Goal: Task Accomplishment & Management: Use online tool/utility

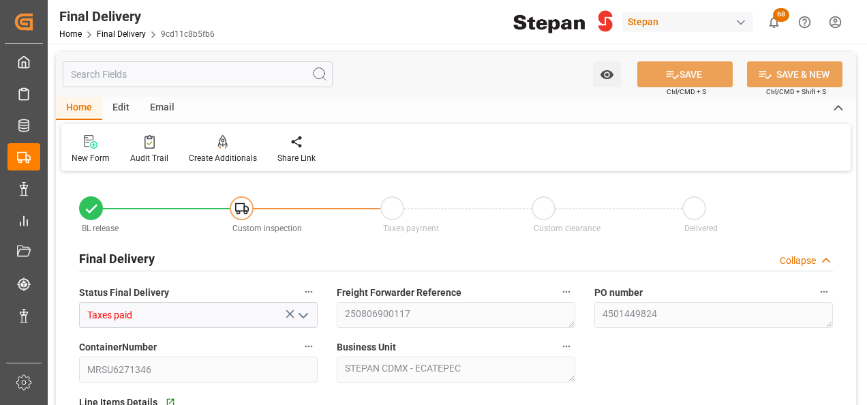
scroll to position [341, 0]
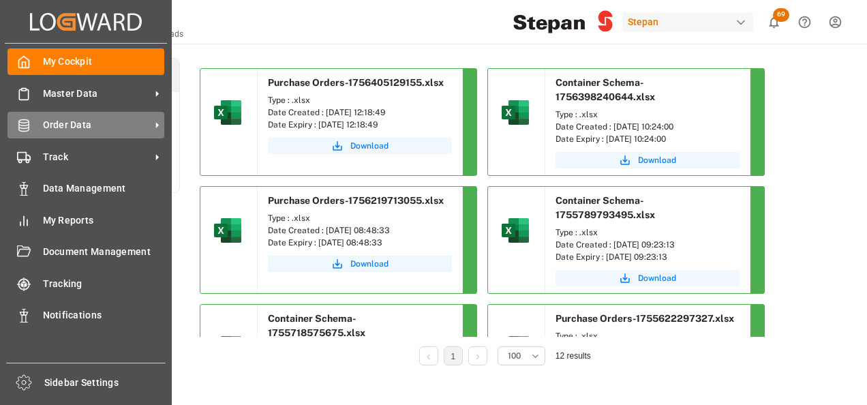
click at [48, 123] on span "Order Data" at bounding box center [97, 125] width 108 height 14
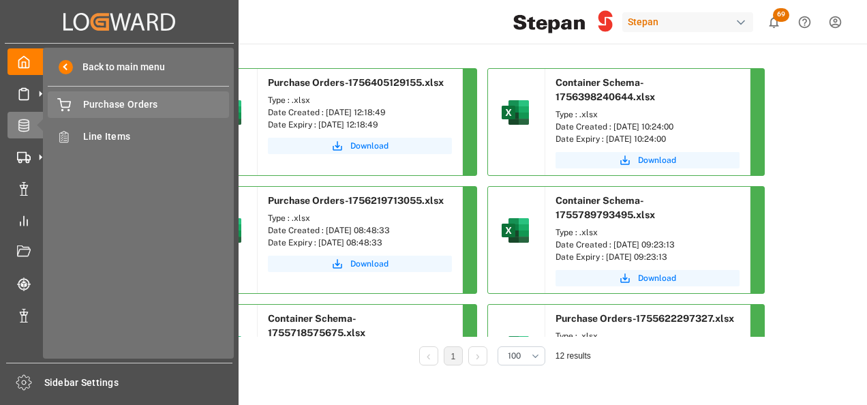
click at [108, 108] on span "Purchase Orders" at bounding box center [156, 104] width 147 height 14
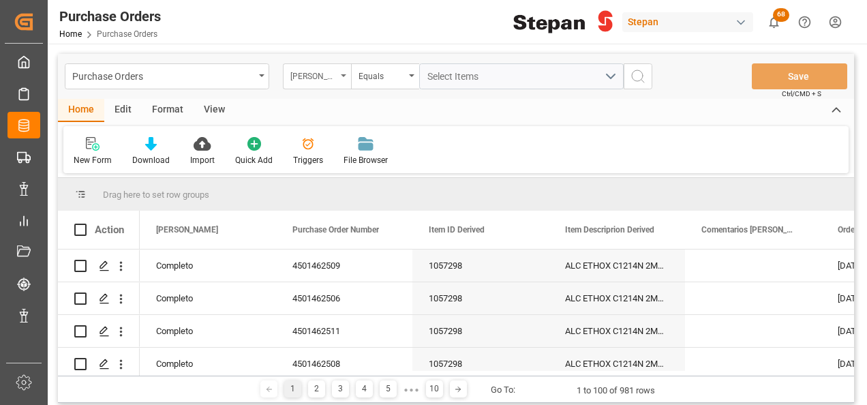
click at [340, 72] on div "Hito Stepan" at bounding box center [317, 76] width 68 height 26
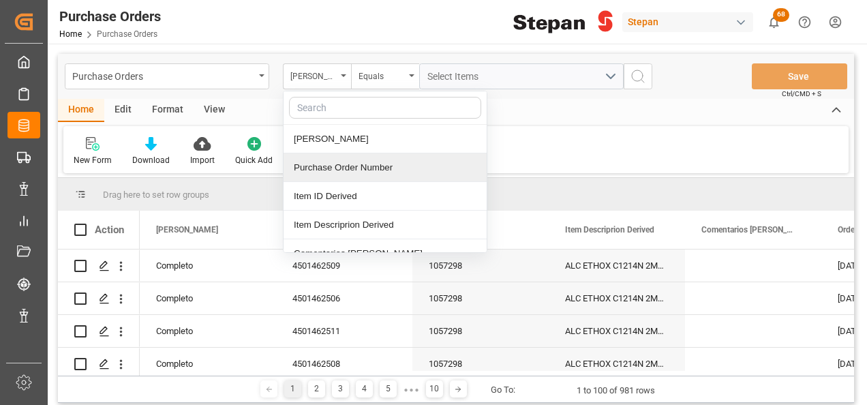
click at [322, 164] on div "Purchase Order Number" at bounding box center [385, 167] width 203 height 29
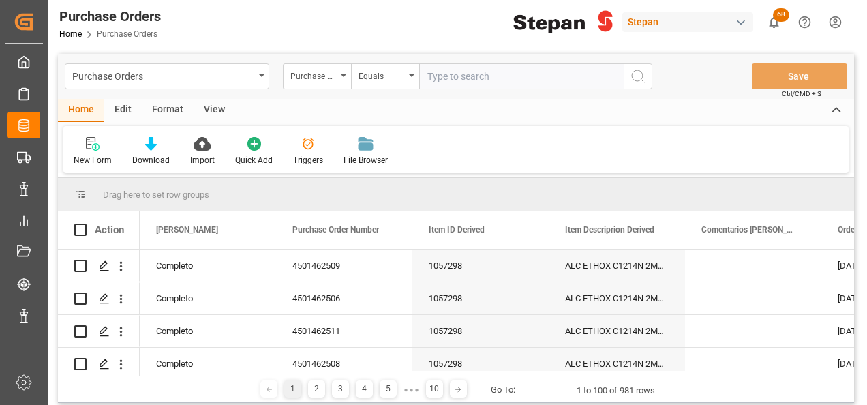
click at [449, 82] on input "text" at bounding box center [521, 76] width 205 height 26
type input "4501468588"
click at [636, 75] on icon "search button" at bounding box center [638, 76] width 16 height 16
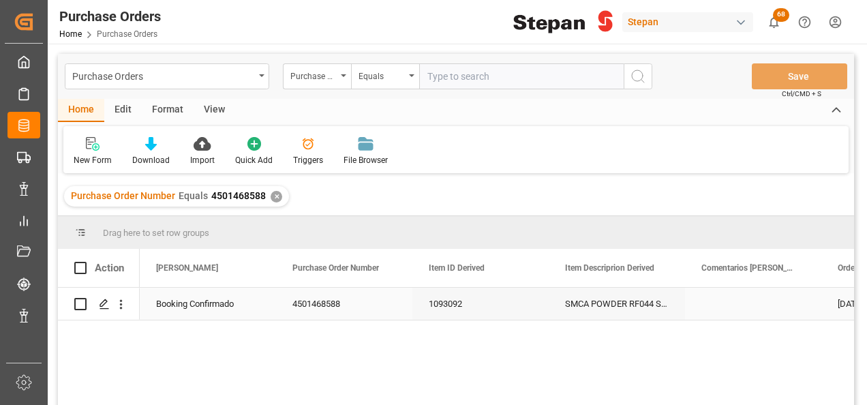
click at [183, 305] on div "Booking Confirmado" at bounding box center [208, 303] width 104 height 31
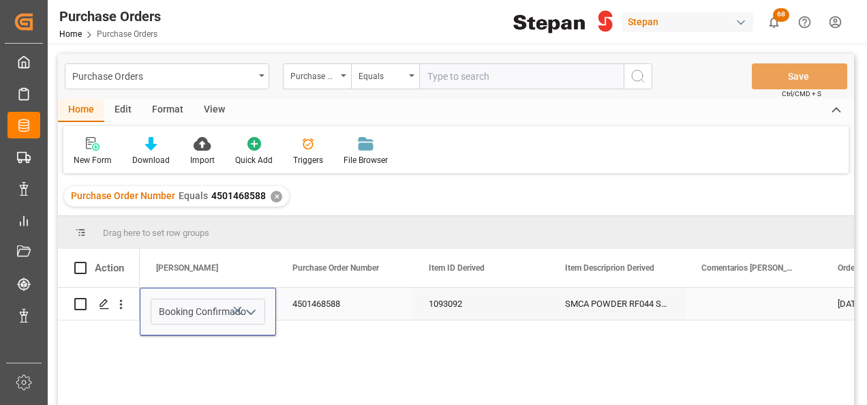
click at [247, 313] on icon "open menu" at bounding box center [251, 312] width 16 height 16
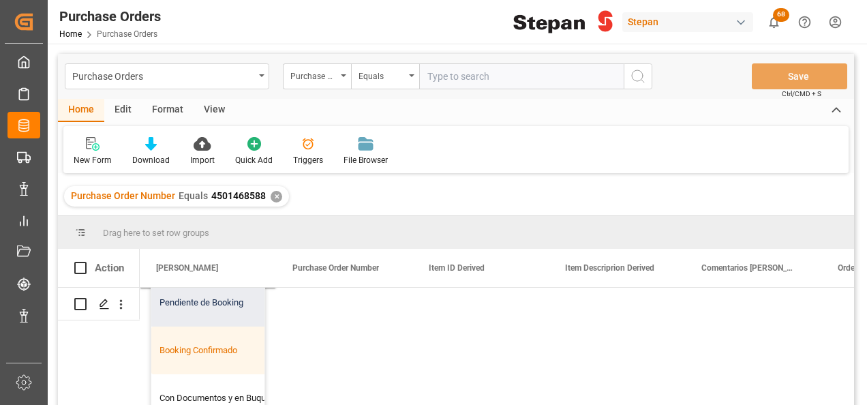
scroll to position [82, 0]
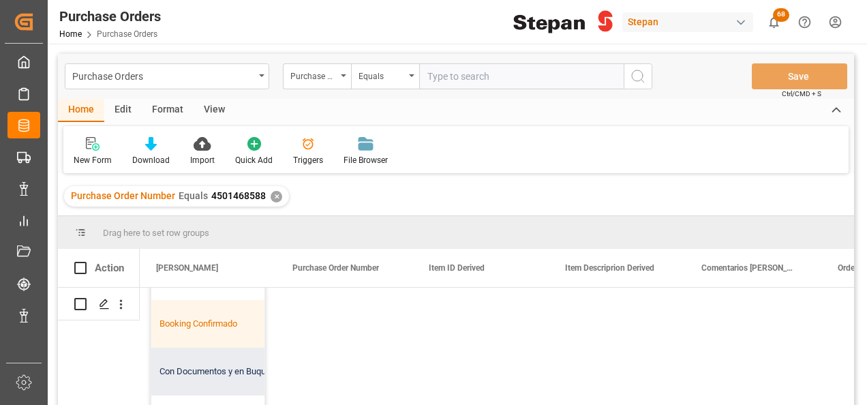
click at [199, 358] on div "Con Documentos y en Buque" at bounding box center [221, 372] width 140 height 48
type input "Con Documentos y en Buque"
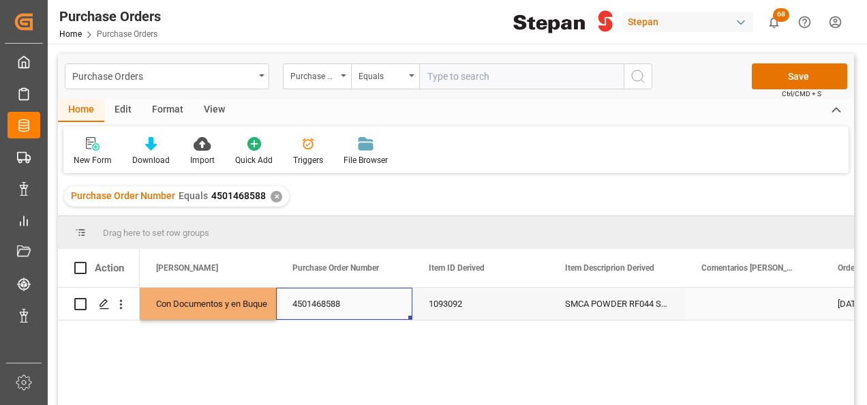
click at [315, 296] on div "4501468588" at bounding box center [344, 304] width 136 height 32
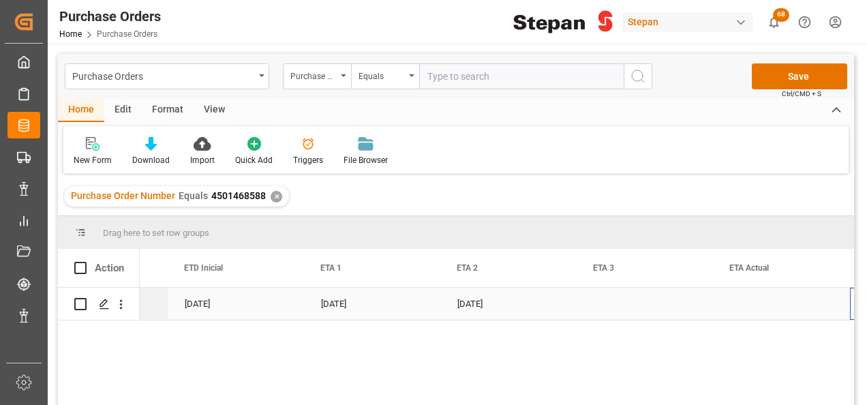
scroll to position [0, 1745]
click at [741, 303] on div "Press SPACE to select this row." at bounding box center [782, 304] width 136 height 32
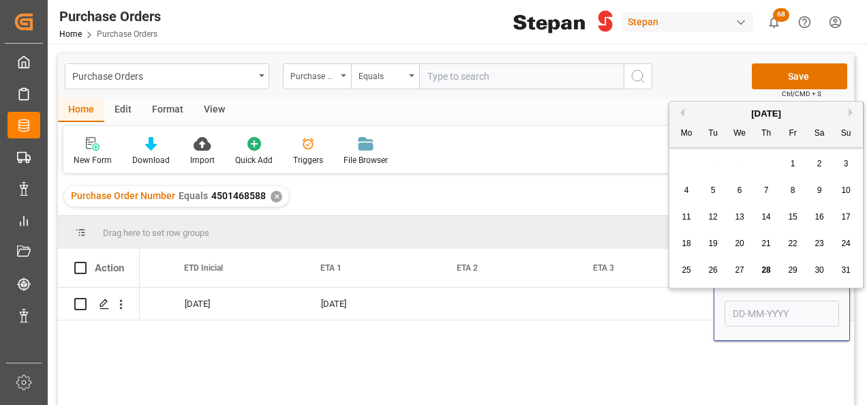
click at [852, 109] on button "Next Month" at bounding box center [853, 112] width 8 height 8
click at [687, 217] on span "15" at bounding box center [686, 217] width 9 height 10
type input "15-09-2025"
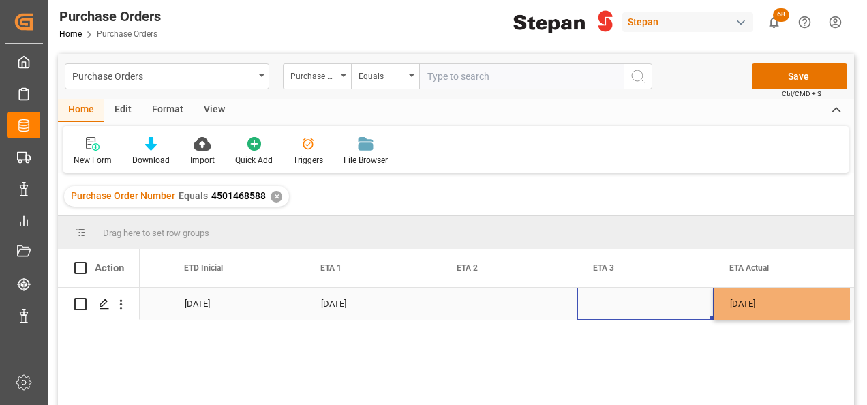
click at [640, 303] on div "Press SPACE to select this row." at bounding box center [645, 304] width 136 height 32
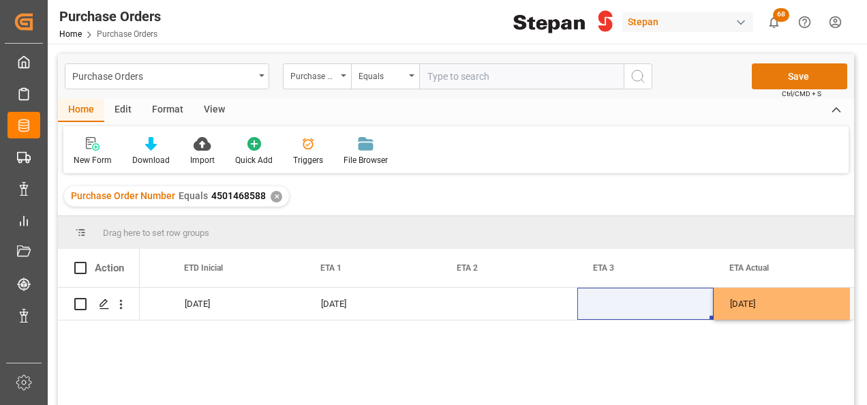
click at [792, 78] on button "Save" at bounding box center [799, 76] width 95 height 26
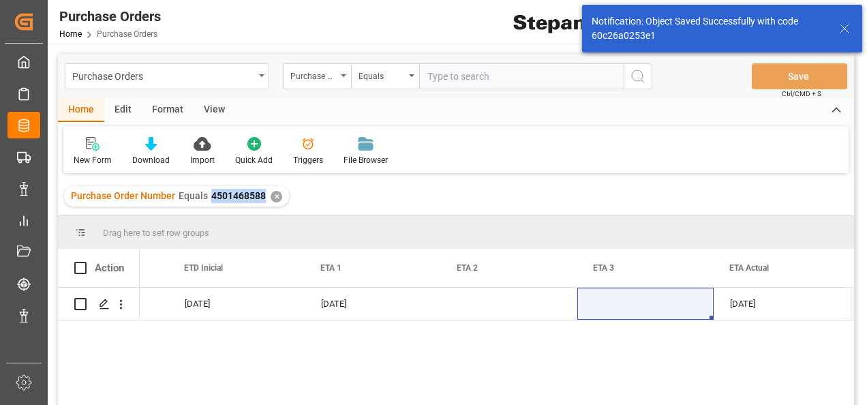
drag, startPoint x: 211, startPoint y: 196, endPoint x: 265, endPoint y: 205, distance: 53.8
click at [265, 205] on div "Purchase Order Number Equals 4501468588 ✕" at bounding box center [176, 196] width 225 height 20
copy span "4501468588"
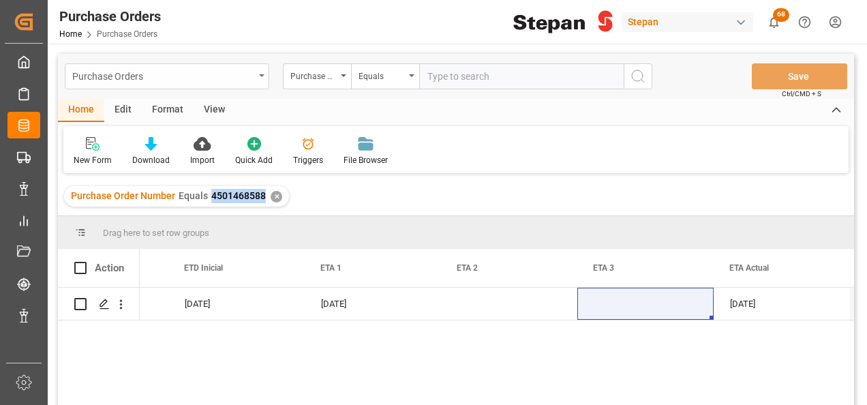
click at [258, 76] on div "Purchase Orders" at bounding box center [167, 76] width 205 height 26
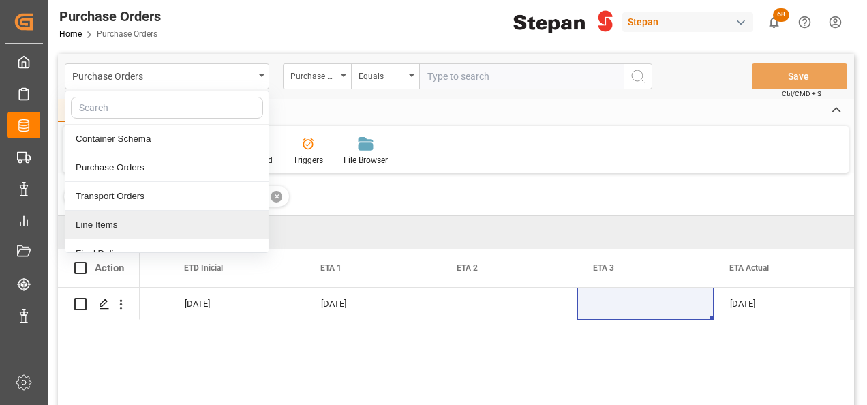
click at [89, 218] on div "Line Items" at bounding box center [166, 225] width 203 height 29
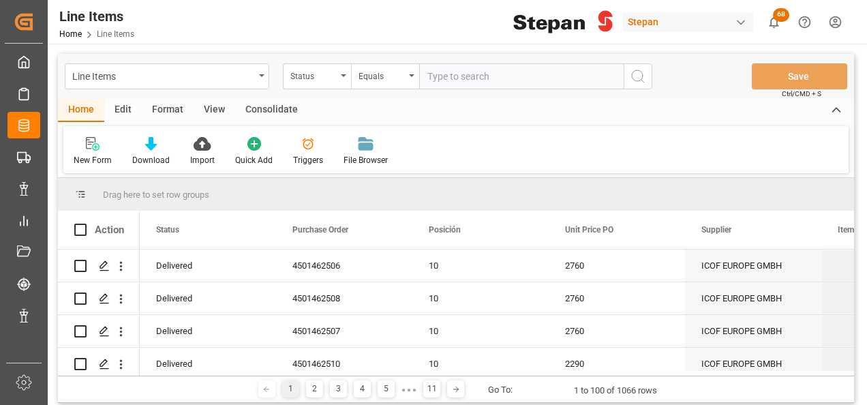
click at [444, 79] on input "text" at bounding box center [521, 76] width 205 height 26
paste input "4501468588"
type input "4501468588"
click at [635, 74] on icon "search button" at bounding box center [638, 76] width 16 height 16
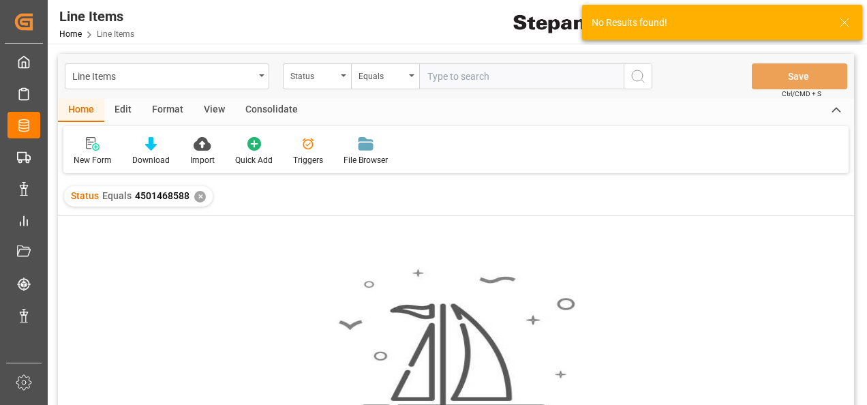
click at [200, 202] on div "Status Equals 4501468588 ✕" at bounding box center [138, 196] width 149 height 20
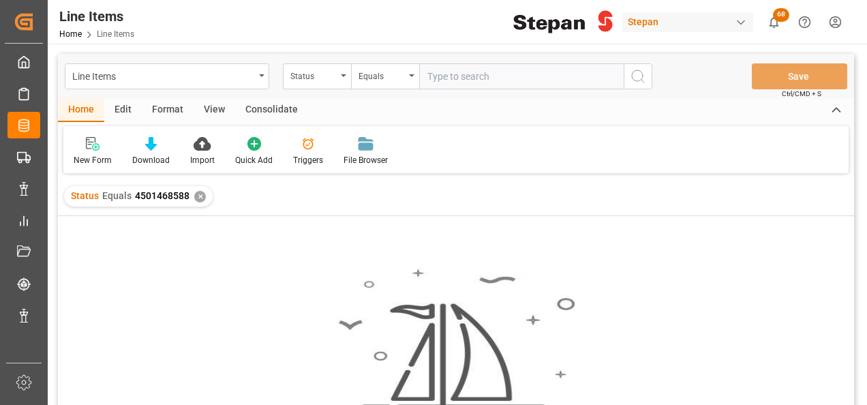
click at [201, 196] on div "✕" at bounding box center [200, 197] width 12 height 12
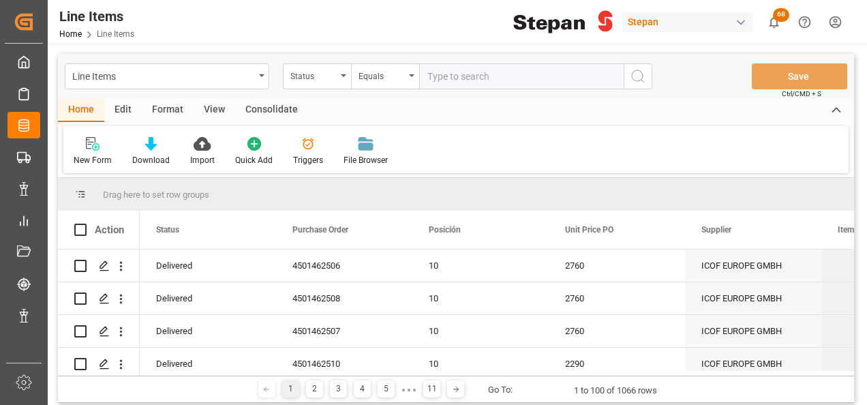
click at [342, 78] on div "Status" at bounding box center [317, 76] width 68 height 26
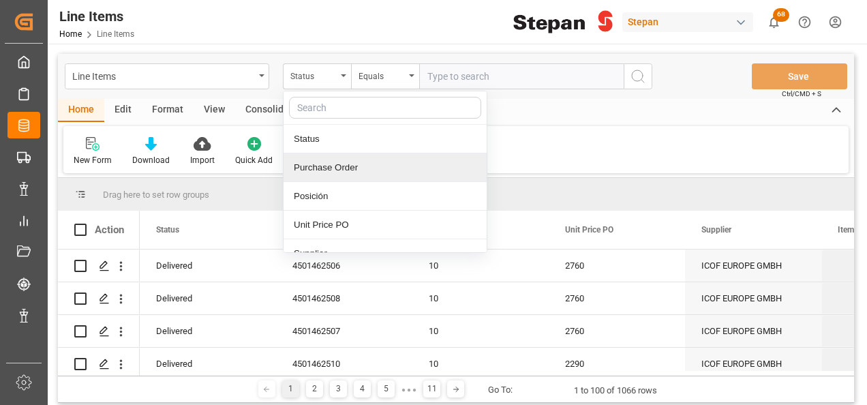
click at [296, 164] on div "Purchase Order" at bounding box center [385, 167] width 203 height 29
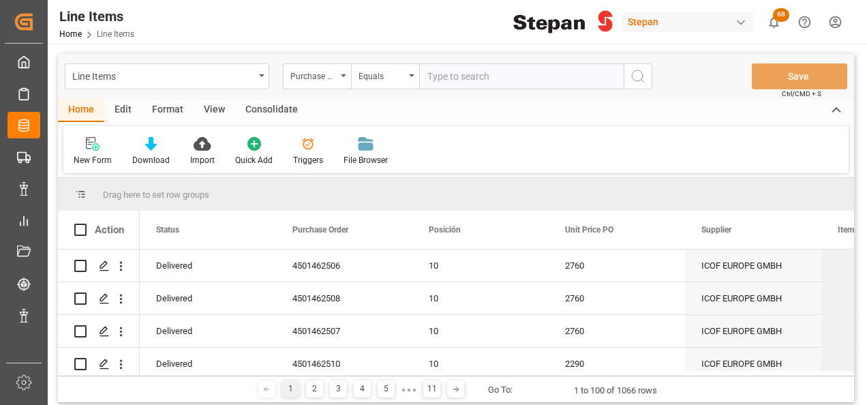
click at [445, 70] on input "text" at bounding box center [521, 76] width 205 height 26
paste input "4501468588"
type input "4501468588"
click at [639, 77] on icon "search button" at bounding box center [638, 76] width 16 height 16
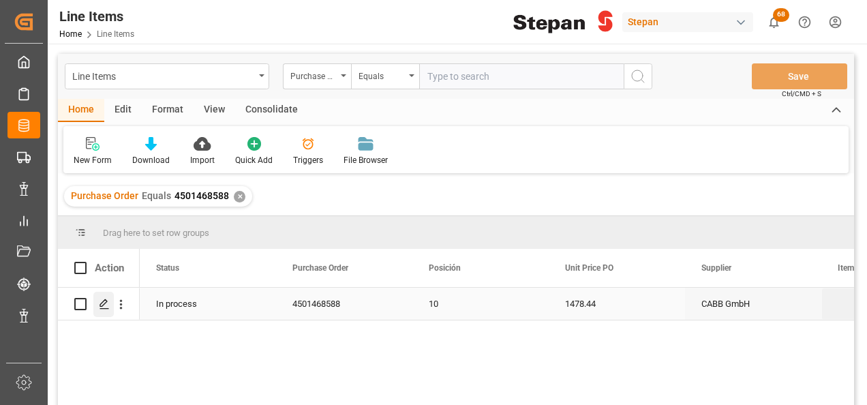
click at [97, 305] on div "Press SPACE to select this row." at bounding box center [103, 304] width 20 height 25
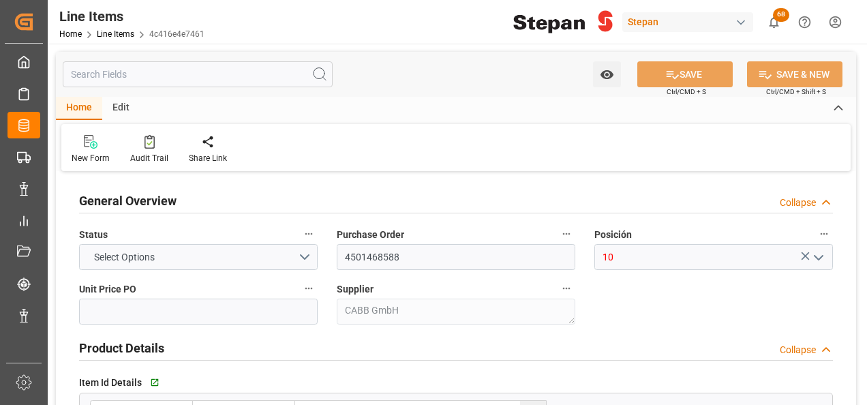
type input "1478.44"
type input "12352107"
type input "20000"
type input "31-07-2025 20:15"
type input "17-06-2025 15:46"
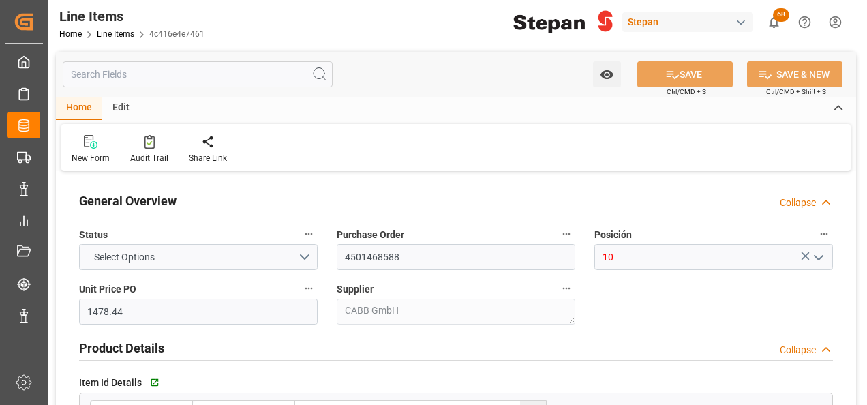
type input "11-06-2025"
type input "19-09-2025"
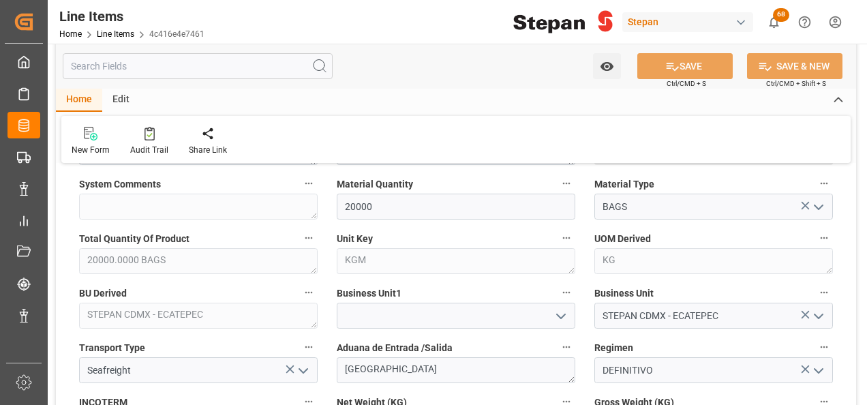
scroll to position [477, 0]
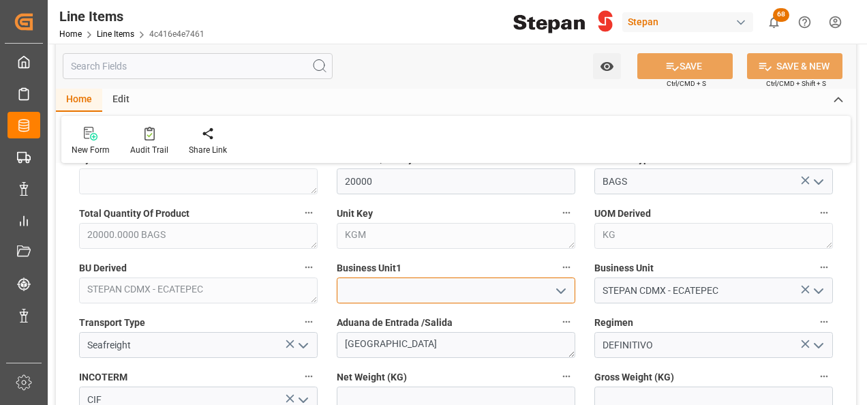
click at [359, 297] on input at bounding box center [456, 290] width 239 height 26
type input "2"
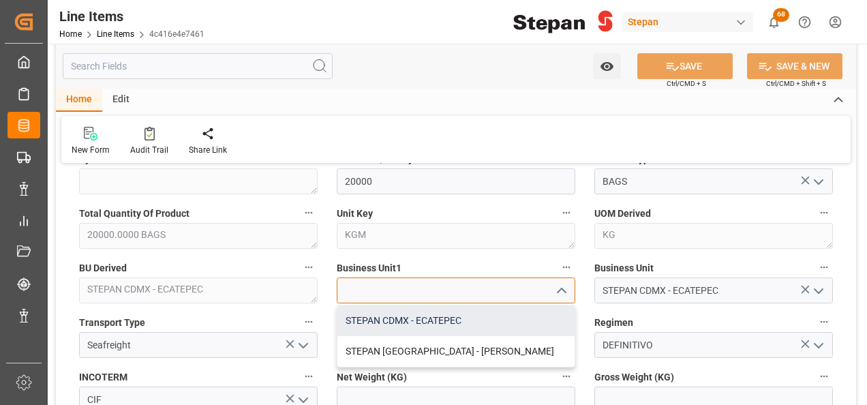
click at [361, 318] on div "STEPAN CDMX - ECATEPEC" at bounding box center [455, 320] width 237 height 31
type input "STEPAN CDMX - ECATEPEC"
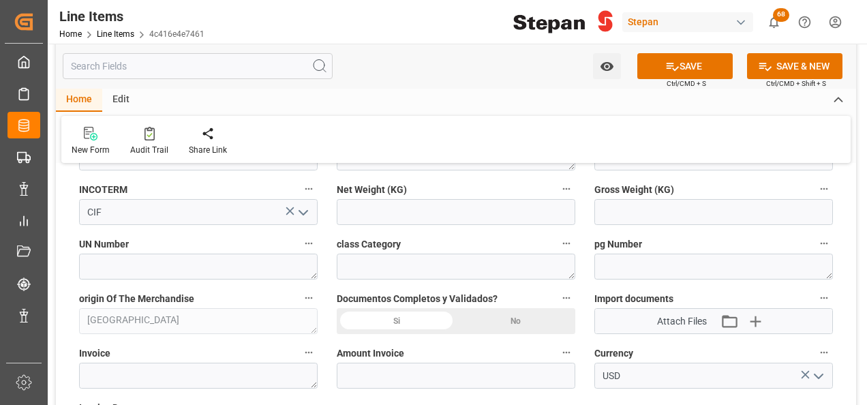
scroll to position [682, 0]
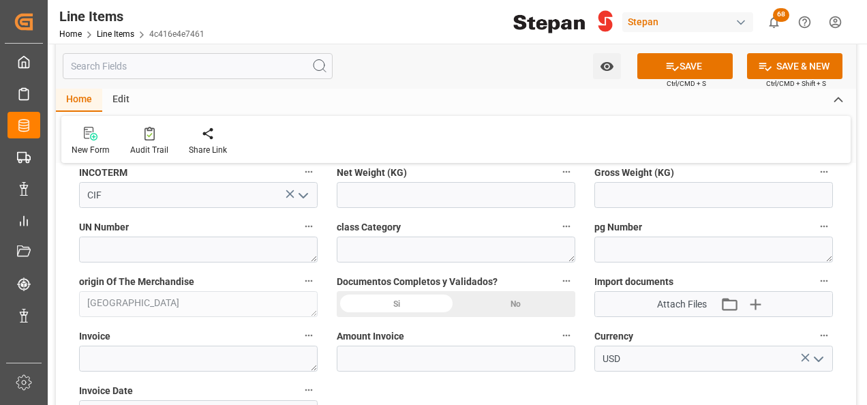
click at [364, 175] on span "Net Weight (KG)" at bounding box center [372, 173] width 70 height 14
click at [558, 175] on button "Net Weight (KG)" at bounding box center [567, 172] width 18 height 18
click at [361, 196] on div at bounding box center [433, 202] width 867 height 405
click at [361, 196] on input "text" at bounding box center [456, 195] width 239 height 26
type input "20000"
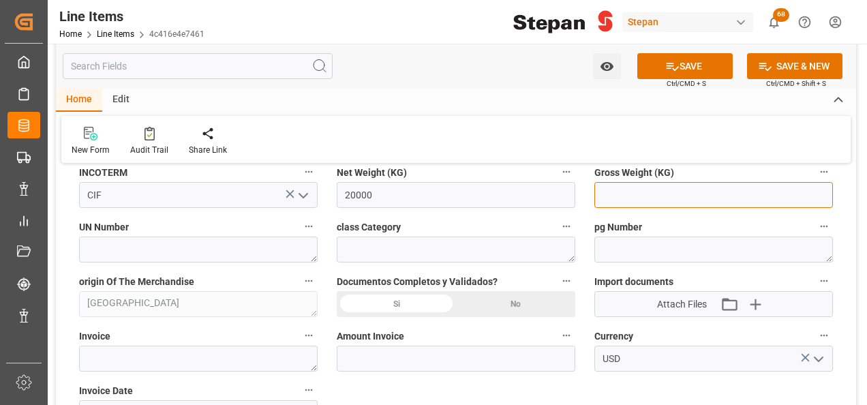
click at [615, 188] on input "text" at bounding box center [714, 195] width 239 height 26
type input "20460"
click at [397, 304] on div "Si" at bounding box center [396, 304] width 119 height 26
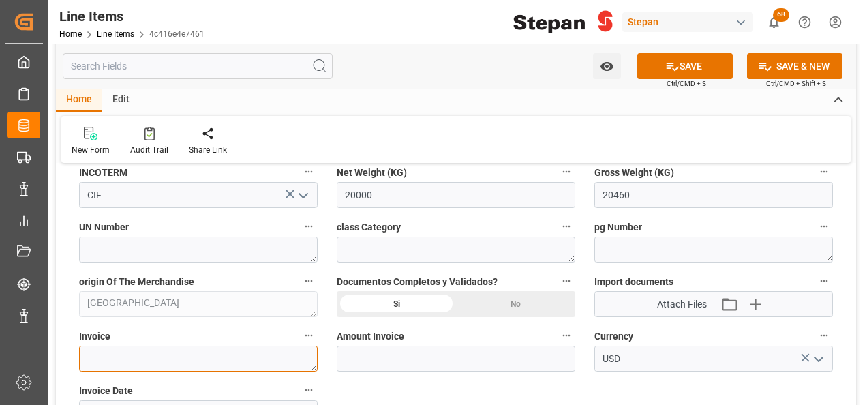
click at [125, 349] on textarea at bounding box center [198, 359] width 239 height 26
paste textarea "90401012"
type textarea "90401012"
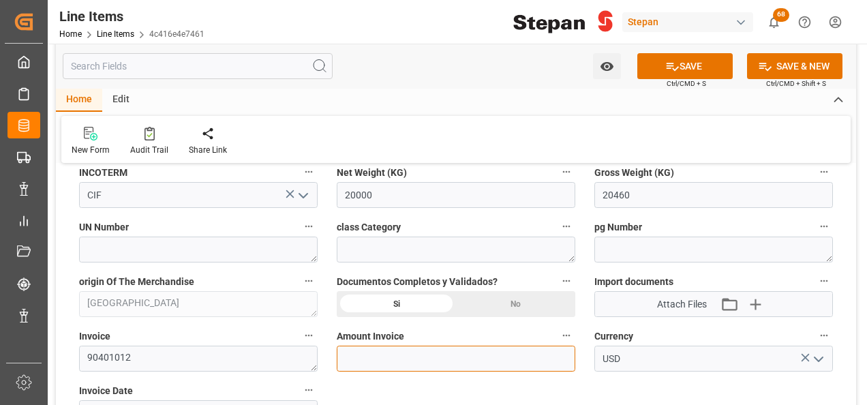
click at [406, 353] on input "text" at bounding box center [456, 359] width 239 height 26
type input "29568.8"
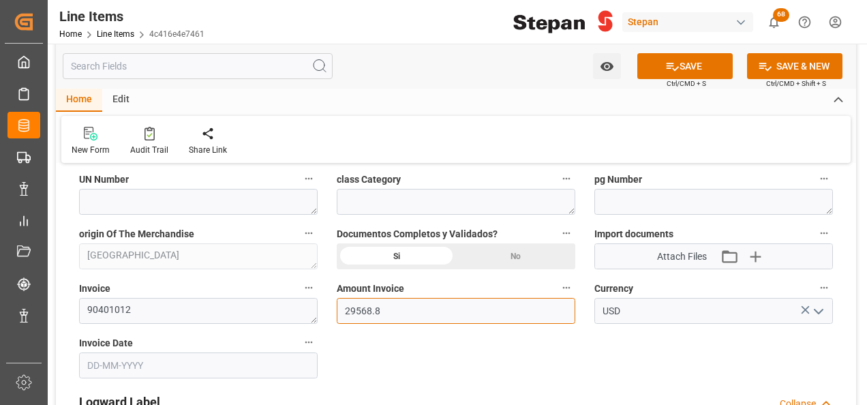
scroll to position [750, 0]
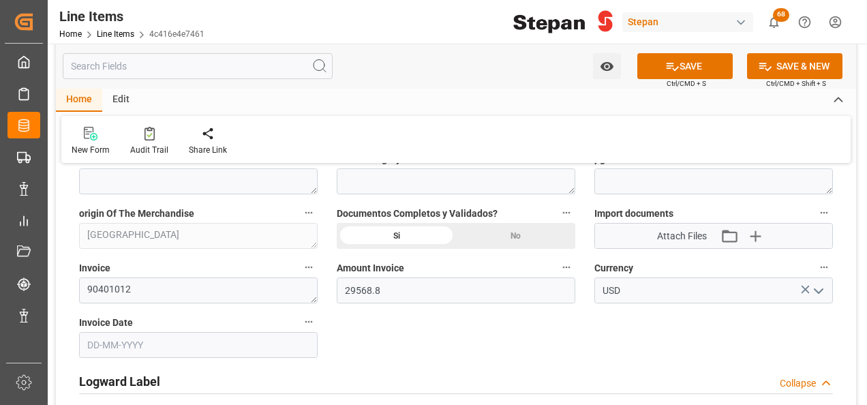
click at [165, 335] on input "text" at bounding box center [198, 345] width 239 height 26
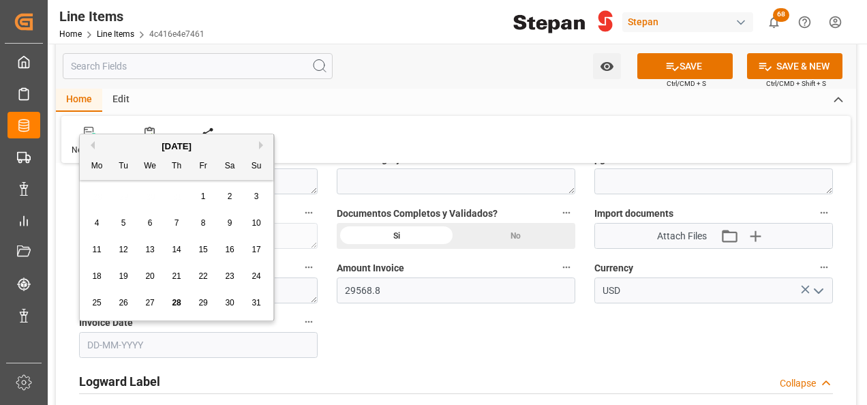
click at [114, 140] on div "August 2025" at bounding box center [177, 147] width 194 height 14
click at [150, 273] on span "20" at bounding box center [149, 276] width 9 height 10
type input "20-08-2025"
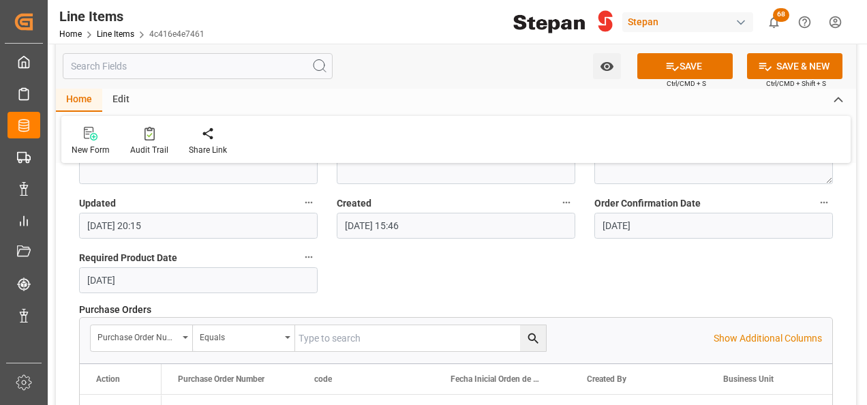
scroll to position [1023, 0]
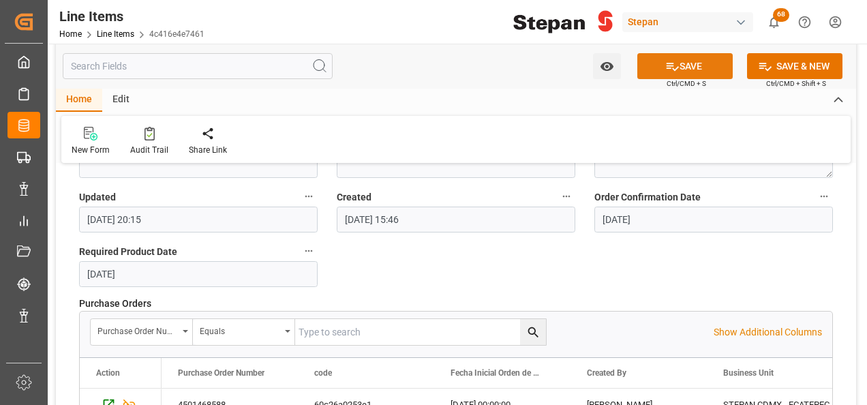
click at [668, 58] on button "SAVE" at bounding box center [684, 66] width 95 height 26
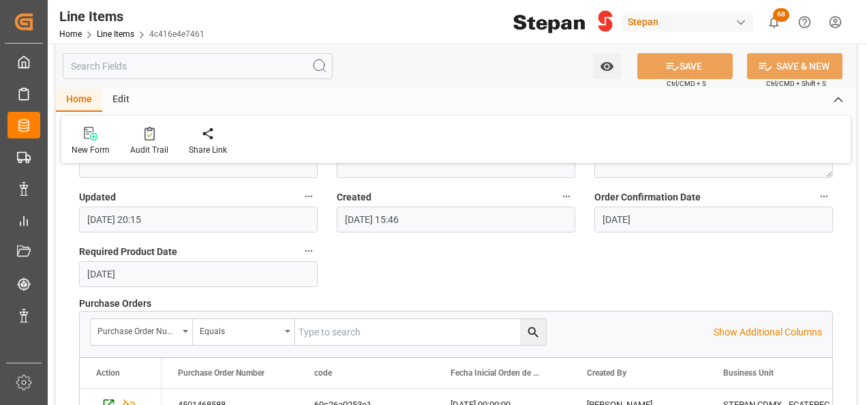
type input "28-08-2025 23:50"
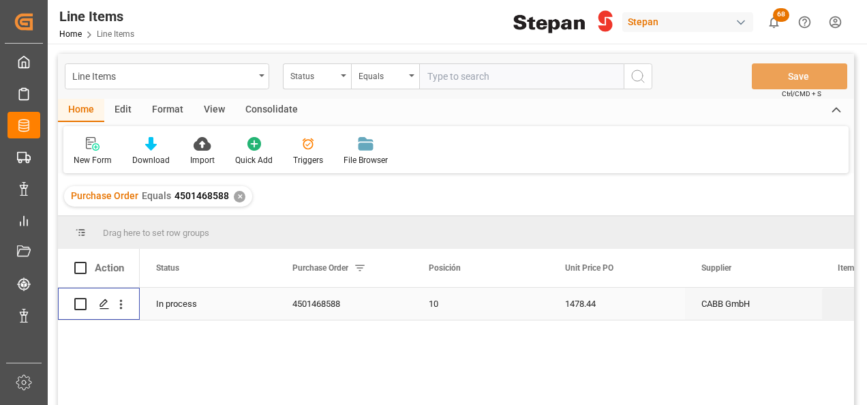
click at [83, 307] on input "Press Space to toggle row selection (unchecked)" at bounding box center [80, 304] width 12 height 12
checkbox input "true"
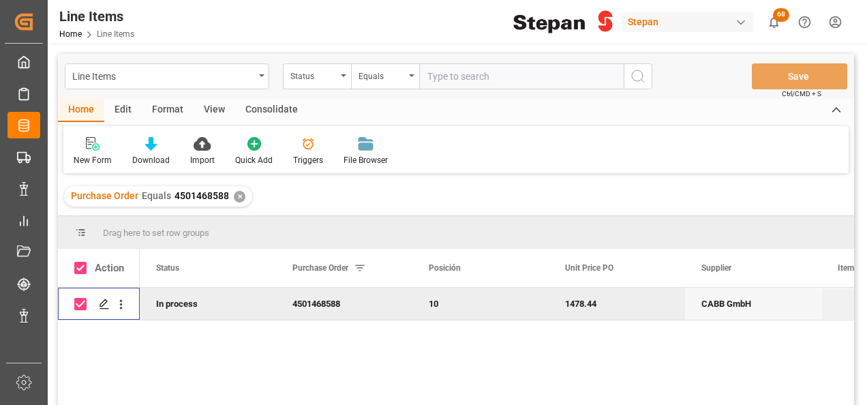
click at [283, 105] on div "Consolidate" at bounding box center [271, 110] width 73 height 23
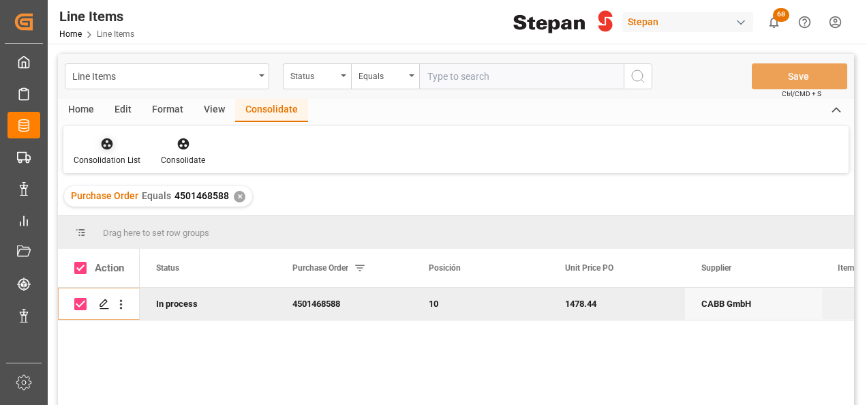
click at [108, 149] on icon at bounding box center [108, 144] width 12 height 12
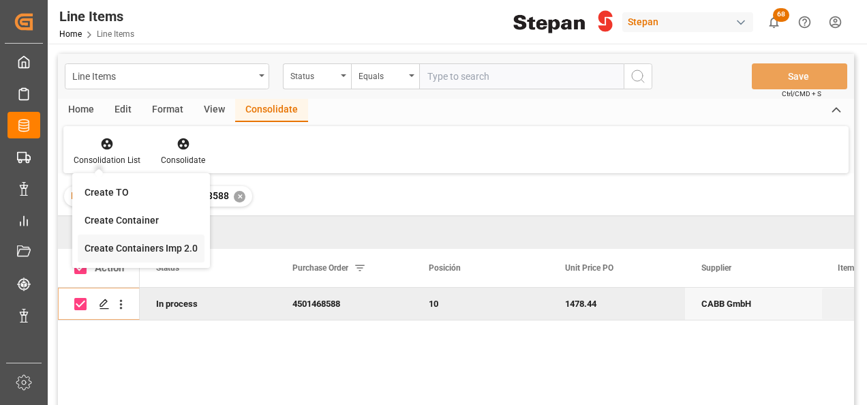
click at [140, 252] on div "Line Items Status Equals Save Ctrl/CMD + S Home Edit Format View Consolidate Co…" at bounding box center [456, 247] width 796 height 387
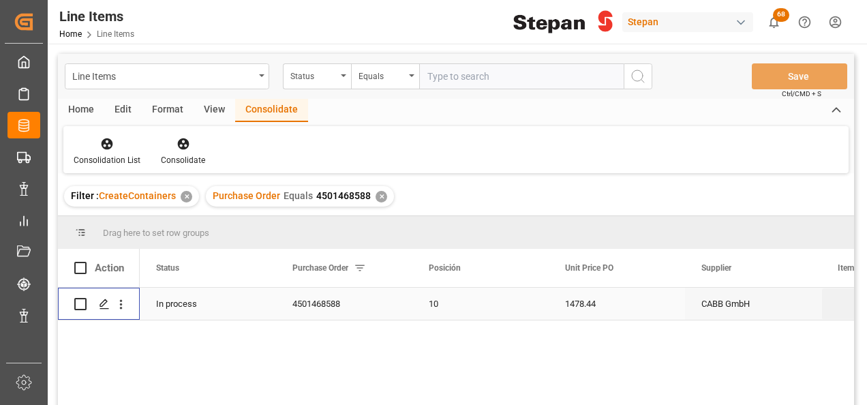
click at [79, 305] on input "Press Space to toggle row selection (unchecked)" at bounding box center [80, 304] width 12 height 12
checkbox input "true"
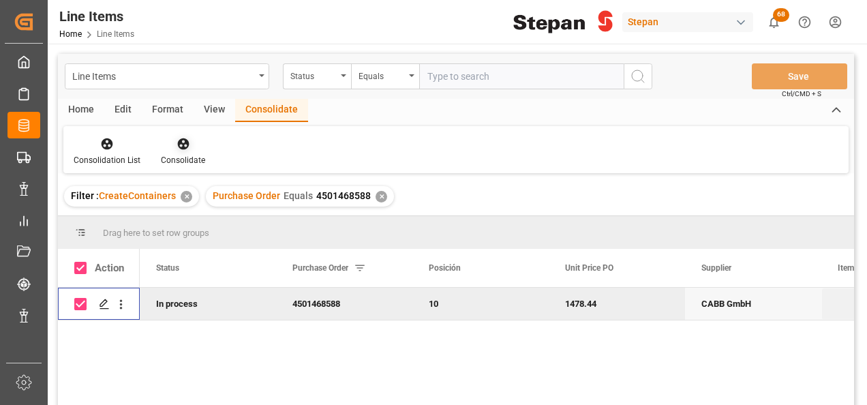
click at [189, 142] on div at bounding box center [183, 143] width 44 height 14
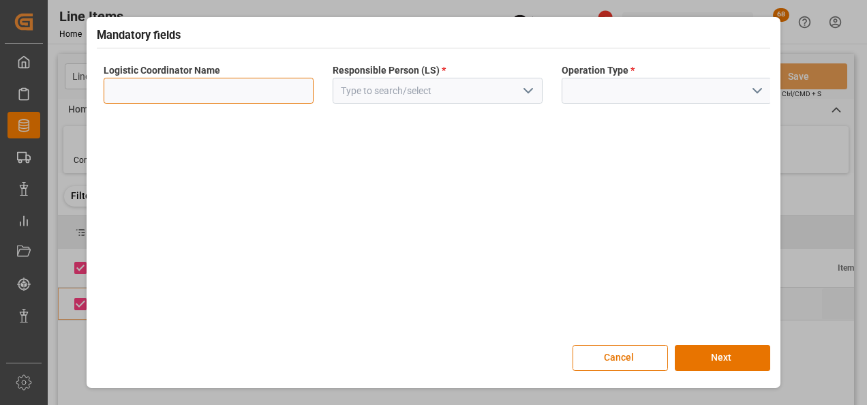
click at [252, 91] on input at bounding box center [209, 91] width 210 height 26
type input "LESCHACO MEXICANA"
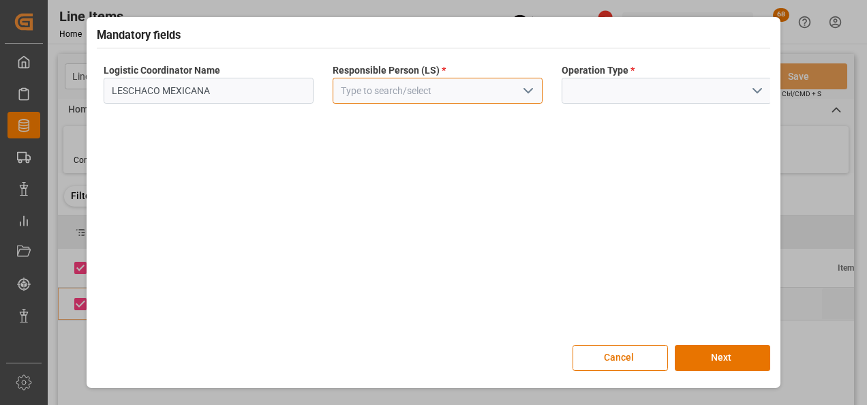
click at [532, 79] on input at bounding box center [438, 91] width 210 height 26
click at [530, 89] on icon "open menu" at bounding box center [528, 90] width 16 height 16
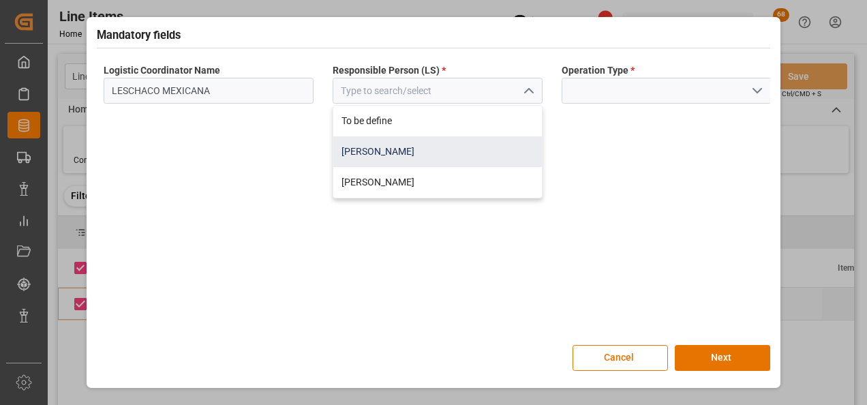
click at [385, 152] on div "[PERSON_NAME]" at bounding box center [437, 151] width 209 height 31
type input "[PERSON_NAME]"
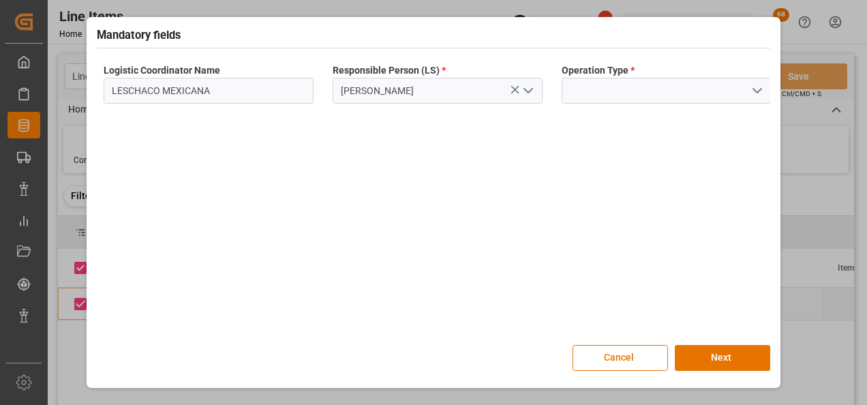
click at [755, 93] on icon "open menu" at bounding box center [757, 90] width 16 height 16
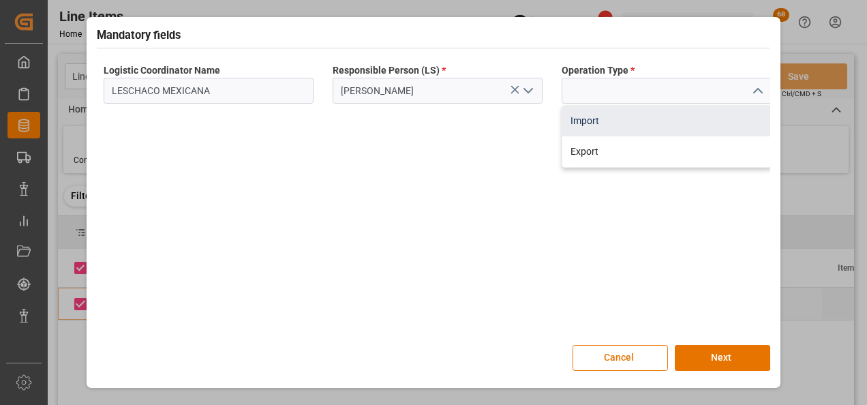
click at [593, 119] on div "Import" at bounding box center [666, 121] width 209 height 31
type input "Import"
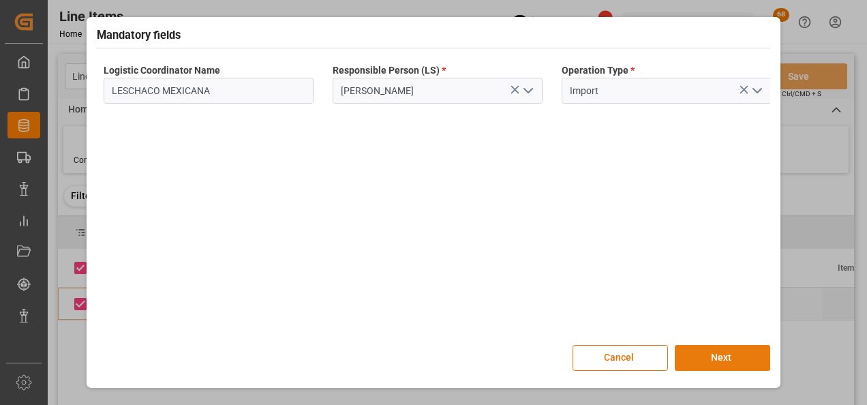
drag, startPoint x: 686, startPoint y: 226, endPoint x: 732, endPoint y: 358, distance: 140.2
click at [732, 358] on button "Next" at bounding box center [722, 358] width 95 height 26
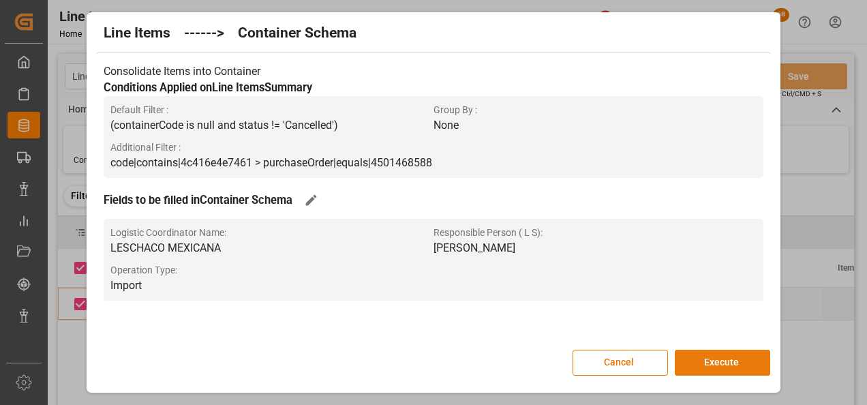
click at [740, 365] on button "Execute" at bounding box center [722, 363] width 95 height 26
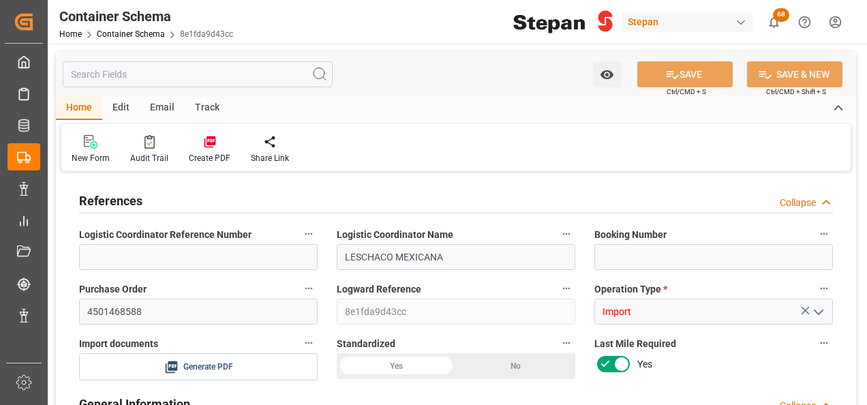
type input "0"
type input "1"
type input "20000"
type input "20460"
type input "[DATE] 23:51"
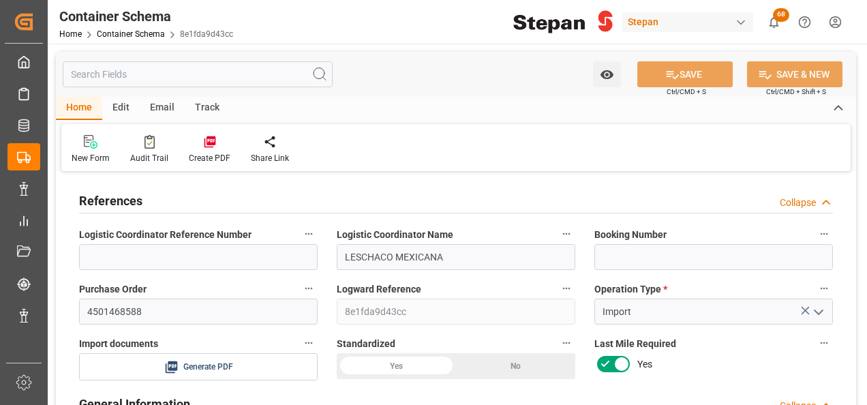
type input "[DATE] 23:51"
type input "[DATE]"
click at [621, 262] on input at bounding box center [714, 257] width 239 height 26
paste input "ALRB250808460630"
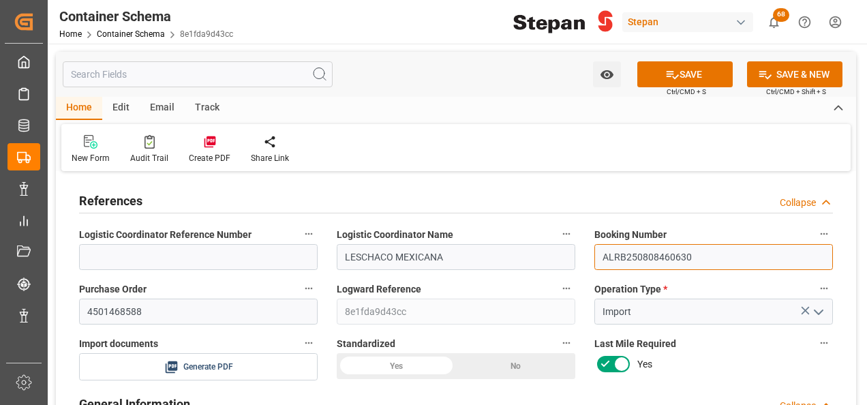
scroll to position [68, 0]
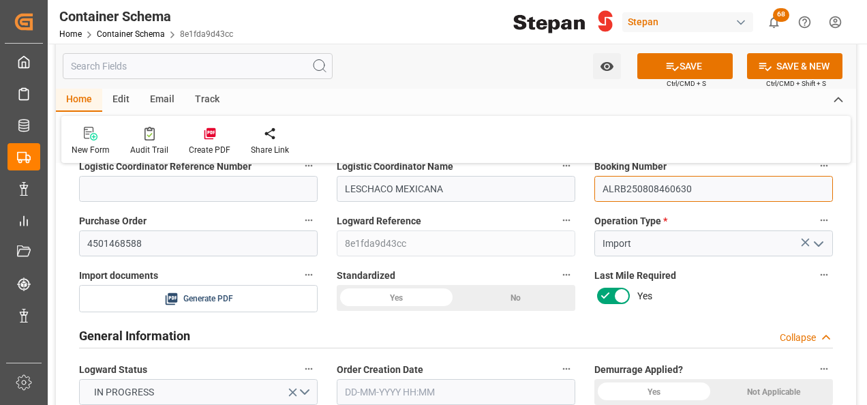
type input "ALRB250808460630"
click at [402, 299] on div "Yes" at bounding box center [396, 298] width 119 height 26
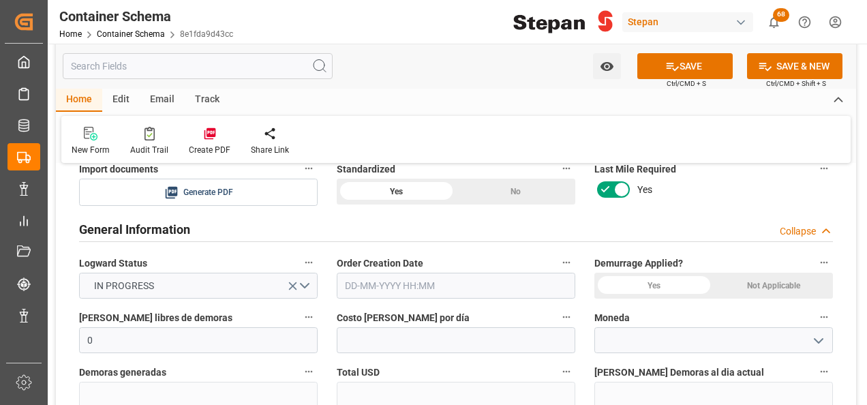
scroll to position [205, 0]
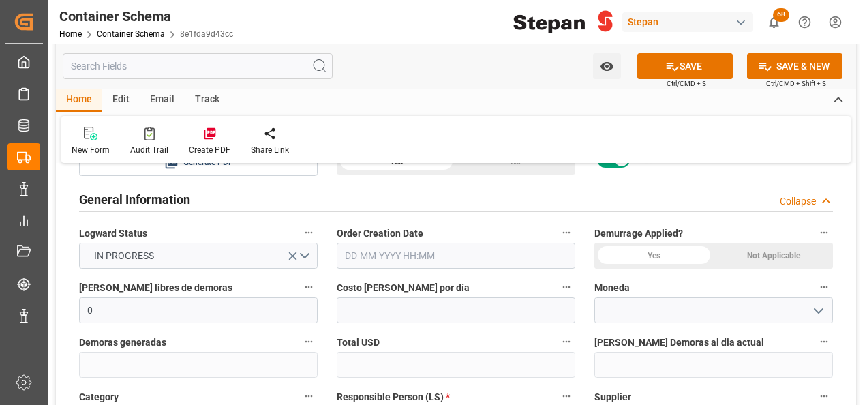
click at [751, 252] on div "Not Applicable" at bounding box center [773, 256] width 119 height 26
click at [398, 260] on input "text" at bounding box center [456, 256] width 239 height 26
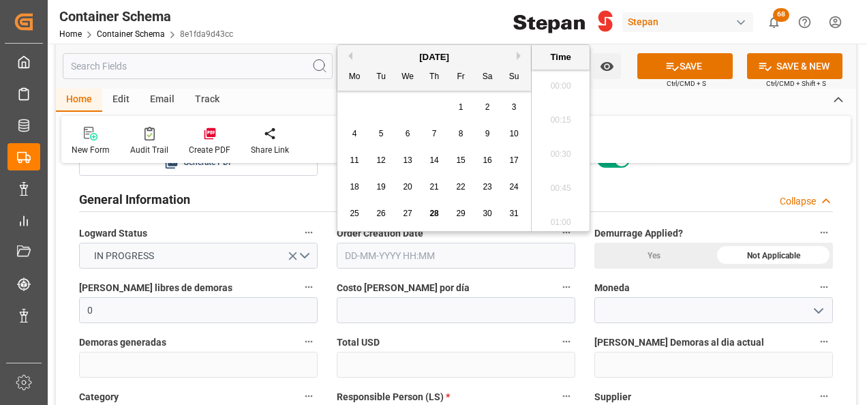
scroll to position [2356, 0]
click at [387, 57] on div "August 2025" at bounding box center [434, 57] width 194 height 14
click at [434, 214] on span "28" at bounding box center [434, 214] width 9 height 10
type input "[DATE] 00:00"
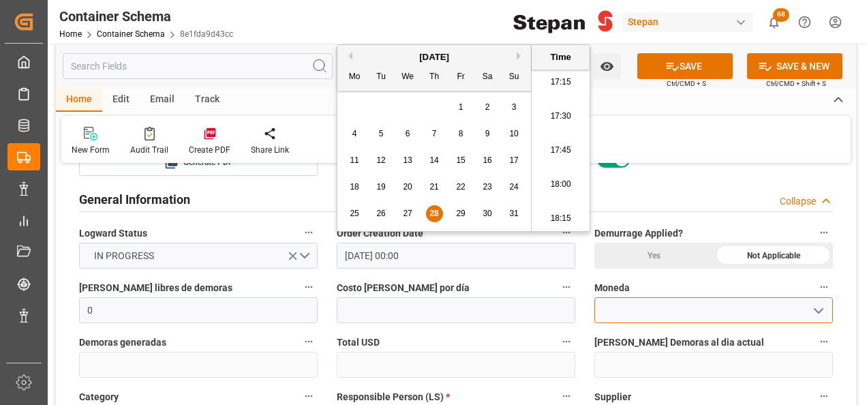
click at [651, 305] on input at bounding box center [714, 310] width 239 height 26
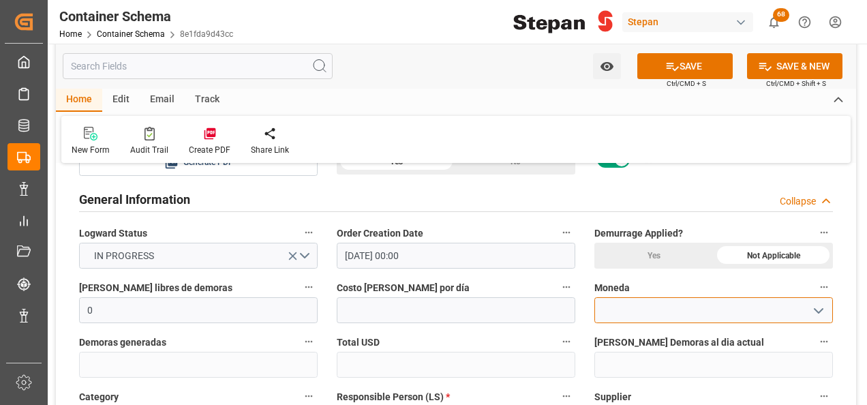
click at [829, 305] on input at bounding box center [714, 310] width 239 height 26
click at [829, 306] on input at bounding box center [714, 310] width 239 height 26
click at [824, 312] on icon "open menu" at bounding box center [819, 311] width 16 height 16
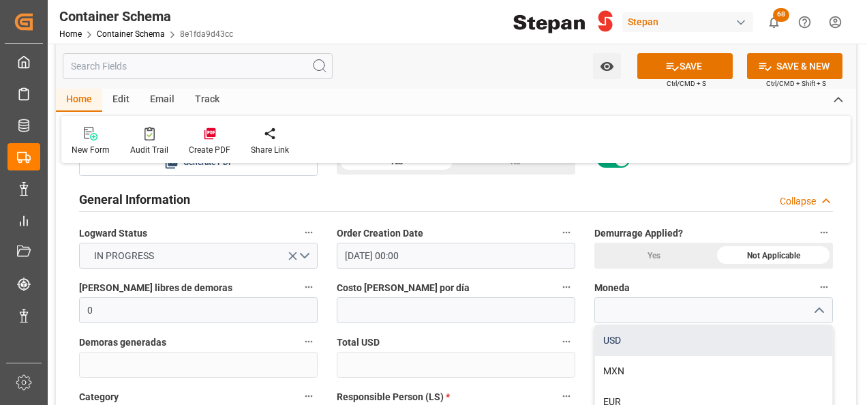
click at [627, 340] on div "USD" at bounding box center [713, 340] width 237 height 31
type input "USD"
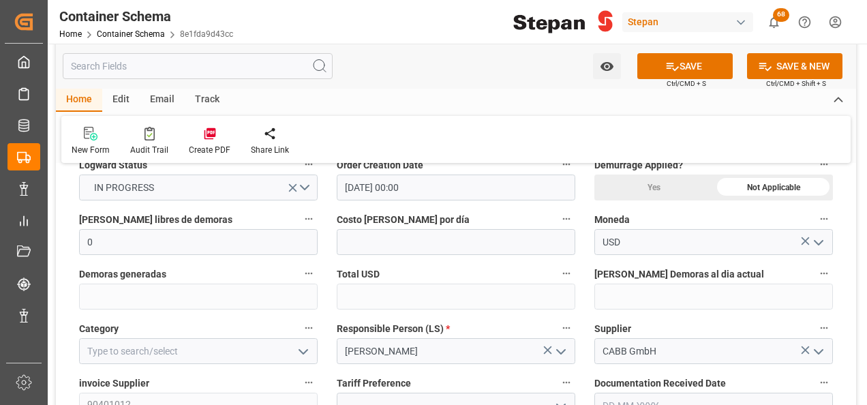
scroll to position [341, 0]
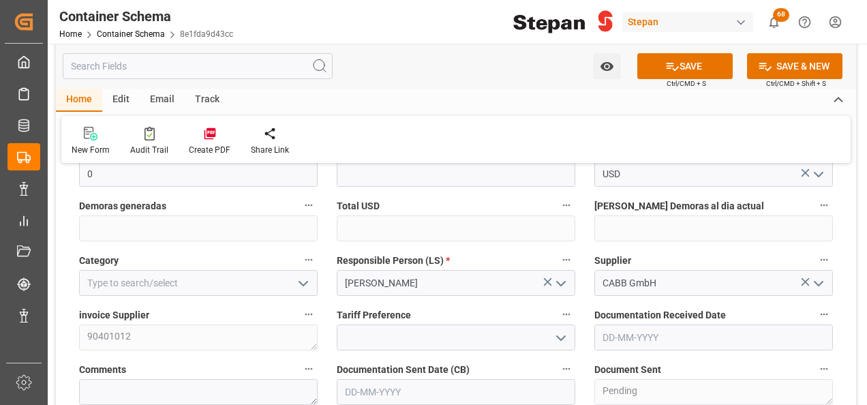
click at [305, 281] on icon "open menu" at bounding box center [303, 283] width 16 height 16
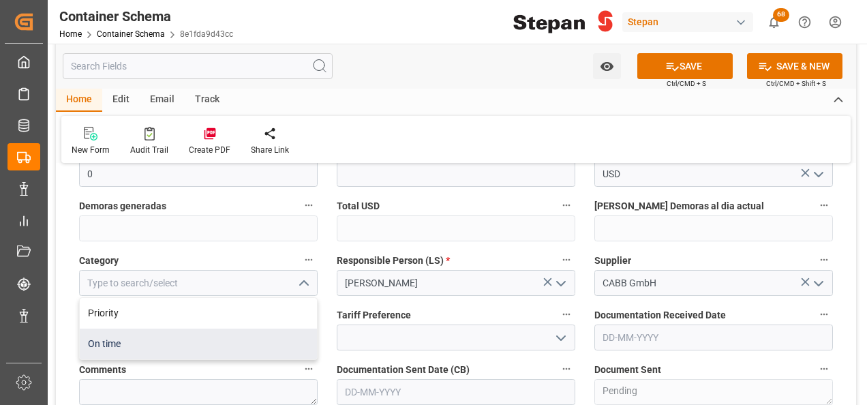
click at [86, 342] on div "On time" at bounding box center [198, 344] width 237 height 31
type input "On time"
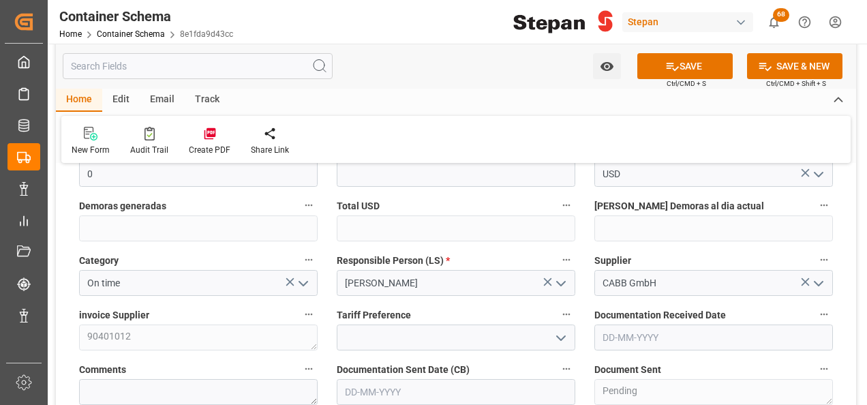
click at [559, 331] on icon "open menu" at bounding box center [561, 338] width 16 height 16
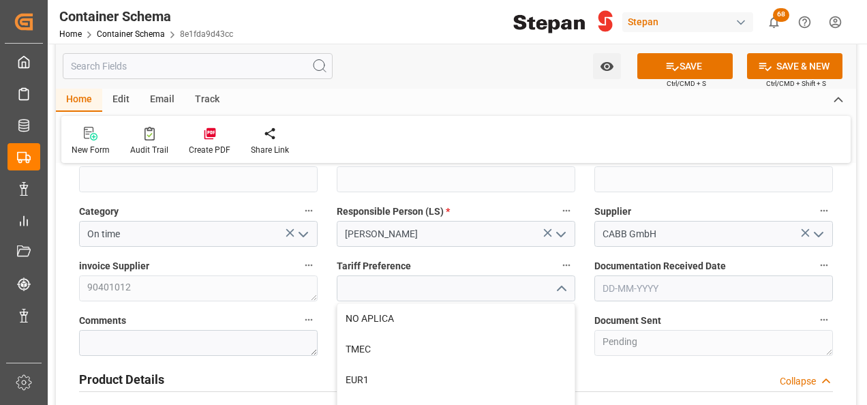
scroll to position [409, 0]
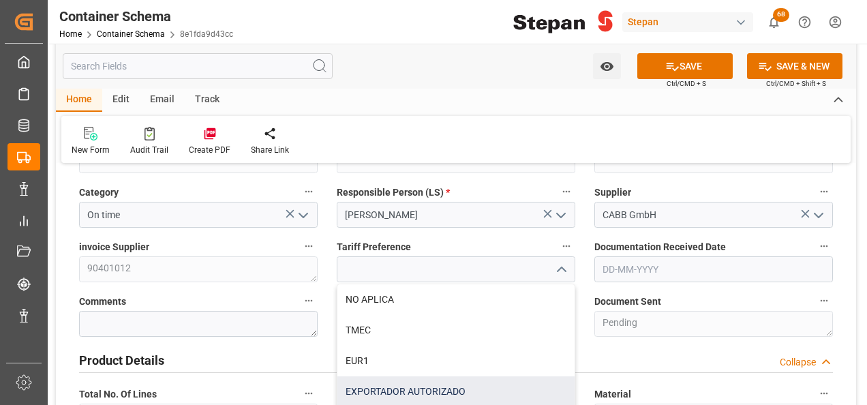
click at [379, 389] on div "EXPORTADOR AUTORIZADO" at bounding box center [455, 391] width 237 height 31
type input "EXPORTADOR AUTORIZADO"
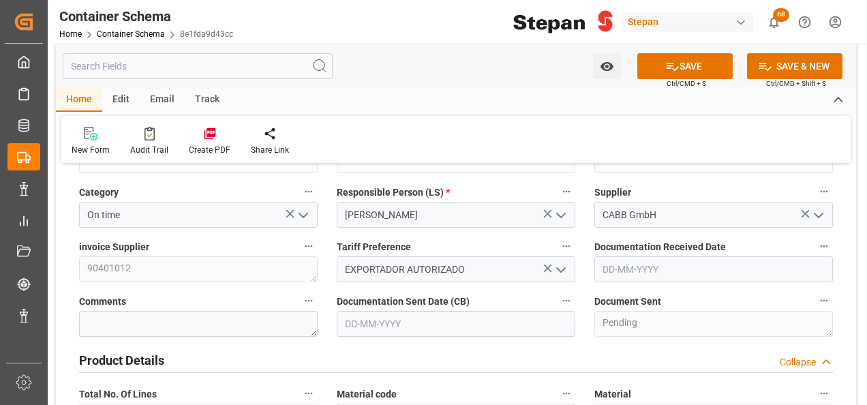
click at [644, 267] on input "text" at bounding box center [714, 269] width 239 height 26
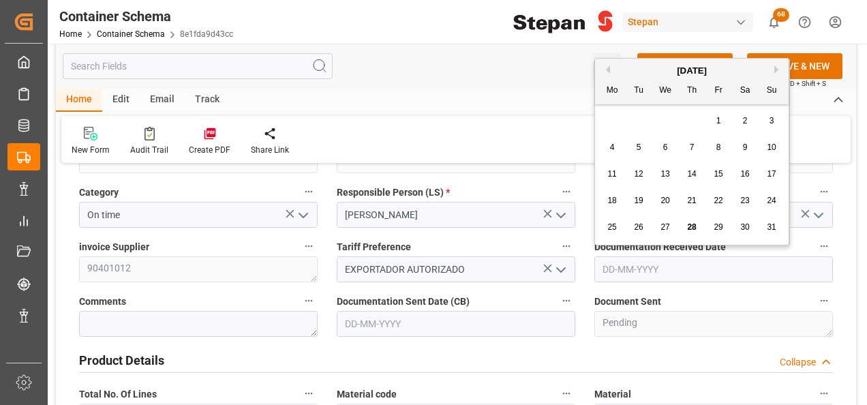
click at [633, 60] on div "August 2025 Mo Tu We Th Fr Sa Su" at bounding box center [692, 82] width 194 height 46
click at [699, 229] on div "28" at bounding box center [692, 228] width 17 height 16
type input "[DATE]"
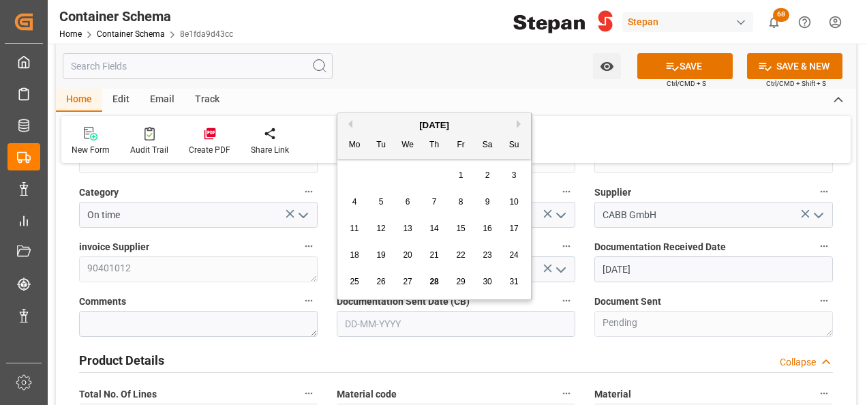
click at [431, 322] on input "text" at bounding box center [456, 324] width 239 height 26
click at [375, 124] on div "August 2025" at bounding box center [434, 126] width 194 height 14
click at [440, 281] on div "28" at bounding box center [434, 282] width 17 height 16
type input "[DATE]"
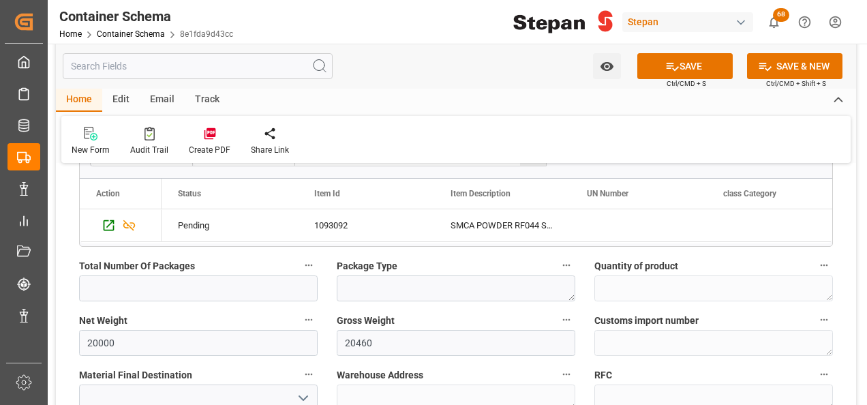
scroll to position [886, 0]
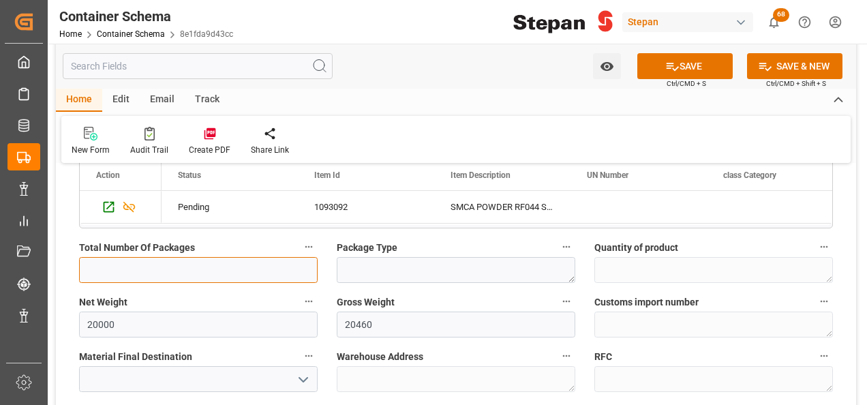
click at [154, 262] on input "text" at bounding box center [198, 270] width 239 height 26
type input "20"
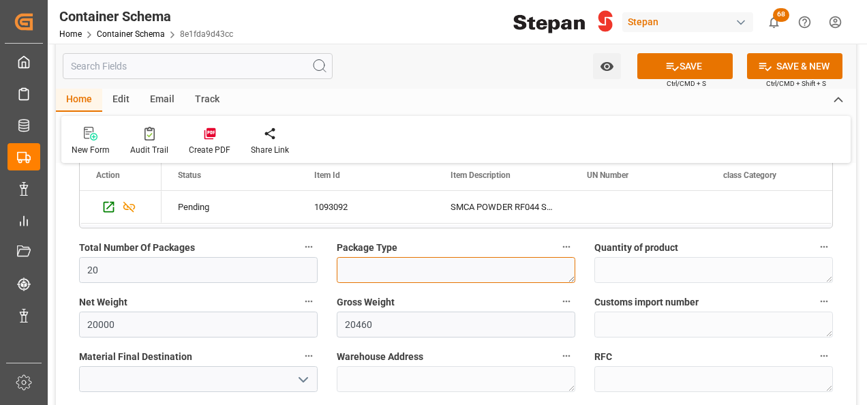
click at [371, 275] on textarea at bounding box center [456, 270] width 239 height 26
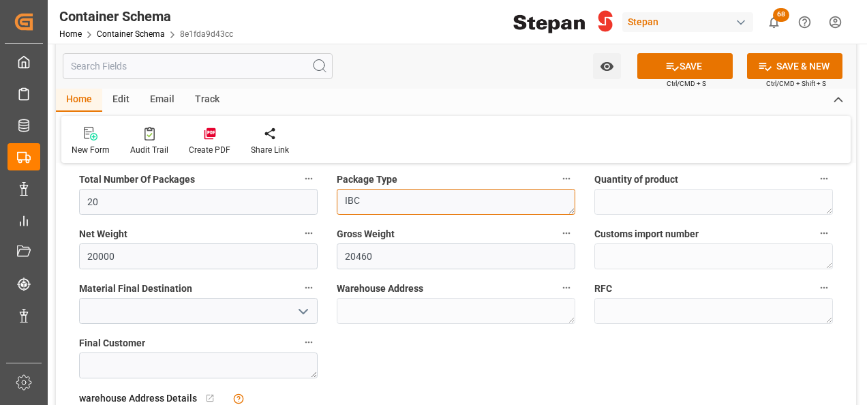
scroll to position [1023, 0]
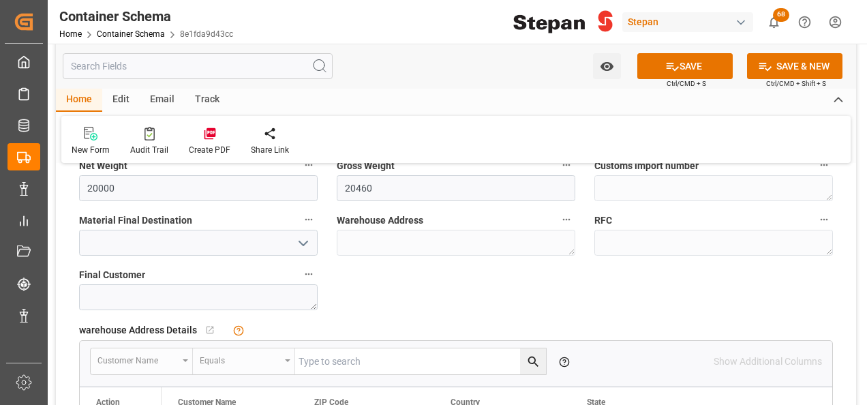
type textarea "IBC"
click at [295, 239] on button "open menu" at bounding box center [302, 242] width 20 height 21
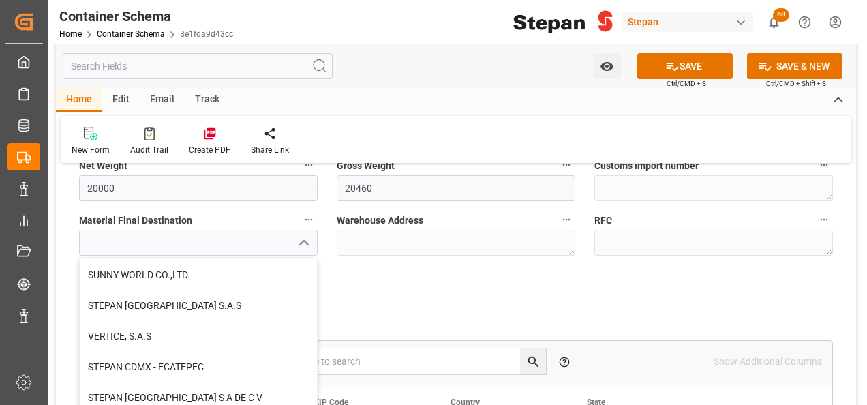
scroll to position [341, 0]
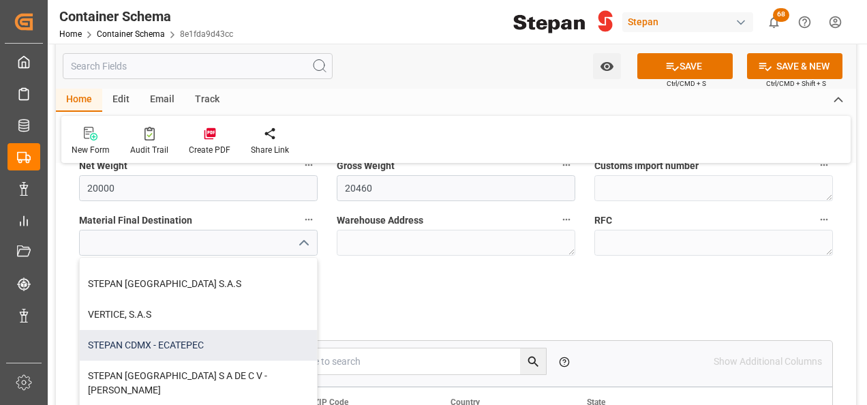
click at [126, 346] on div "STEPAN CDMX - ECATEPEC" at bounding box center [198, 345] width 237 height 31
type input "STEPAN CDMX - ECATEPEC"
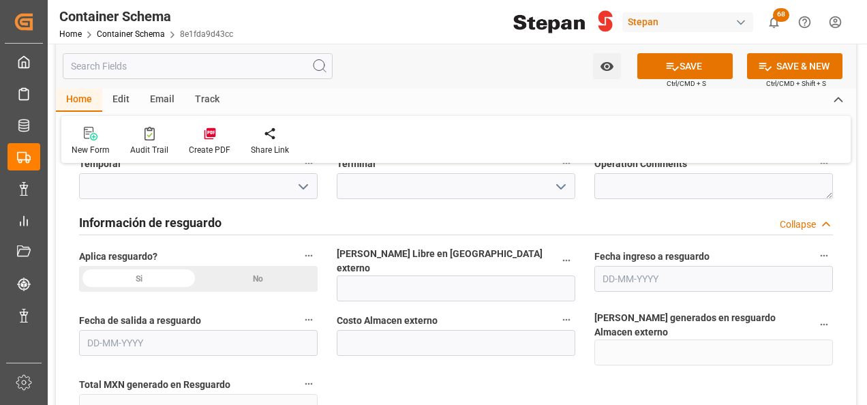
scroll to position [1364, 0]
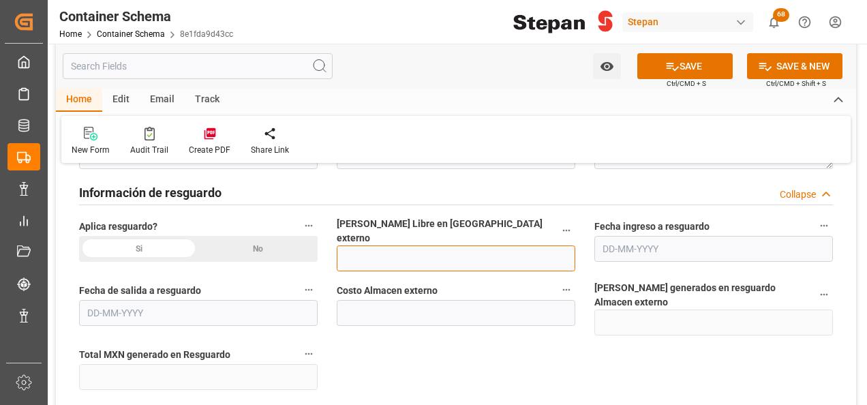
click at [350, 253] on input "text" at bounding box center [456, 258] width 239 height 26
type input "12"
click at [275, 248] on div "No" at bounding box center [257, 249] width 119 height 26
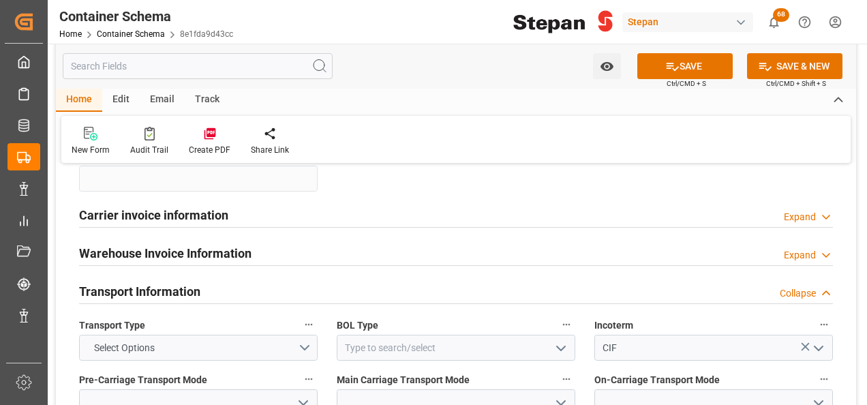
scroll to position [1568, 0]
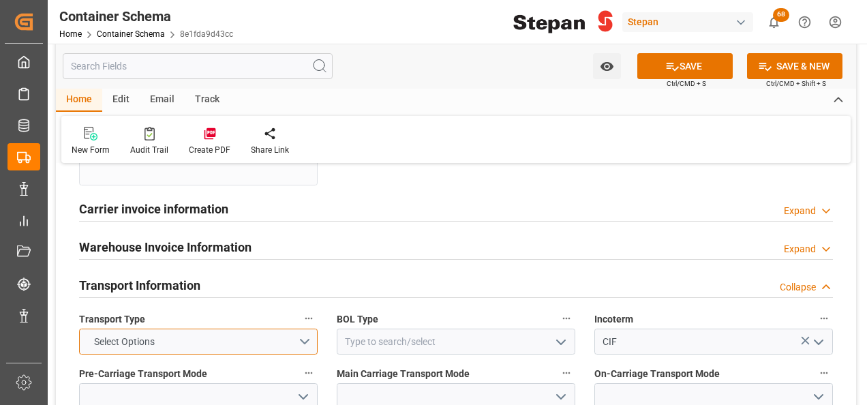
click at [160, 335] on span "Select Options" at bounding box center [124, 342] width 74 height 14
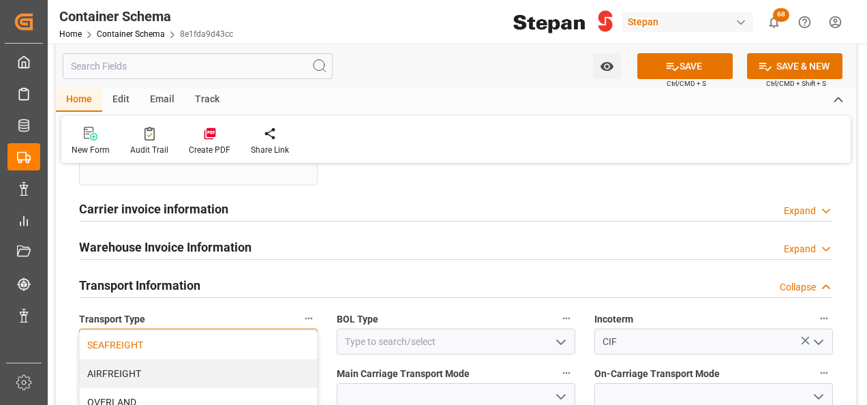
click at [120, 331] on div "SEAFREIGHT" at bounding box center [198, 345] width 237 height 29
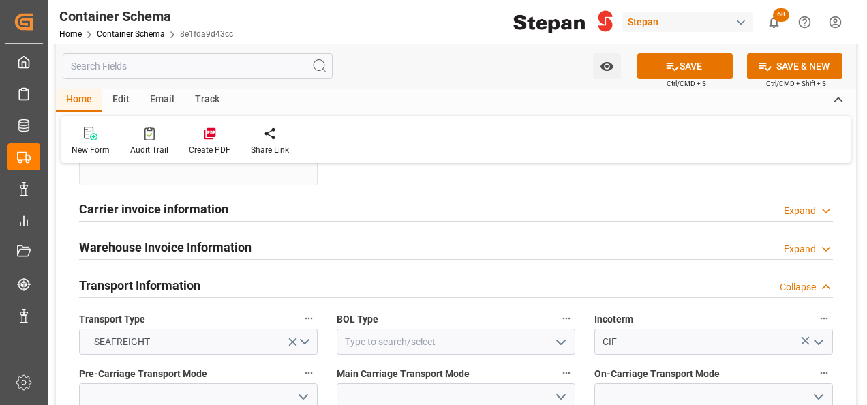
click at [560, 334] on icon "open menu" at bounding box center [561, 342] width 16 height 16
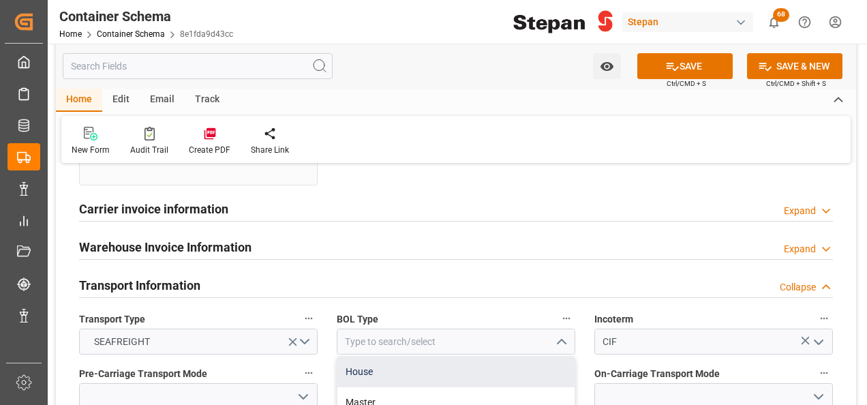
click at [360, 357] on div "House" at bounding box center [455, 372] width 237 height 31
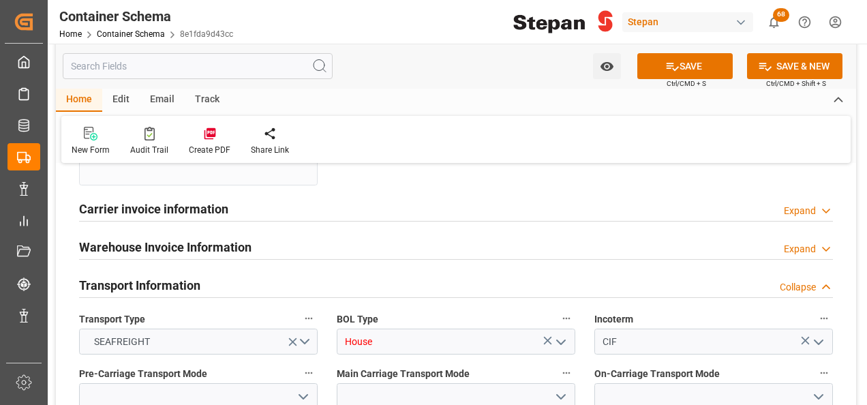
type input "House"
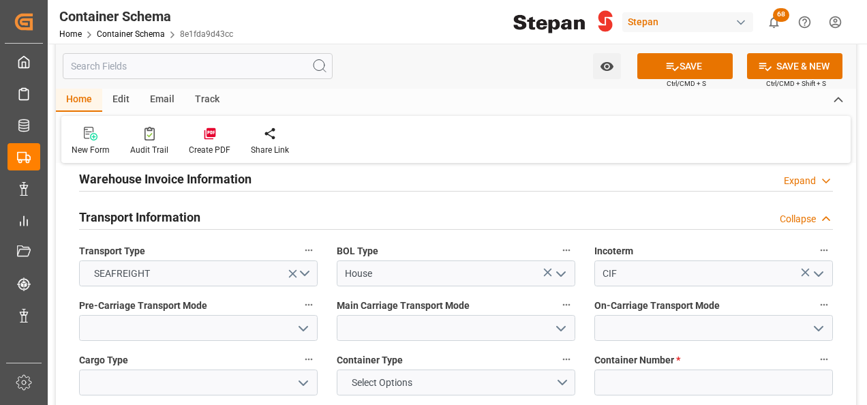
scroll to position [1704, 0]
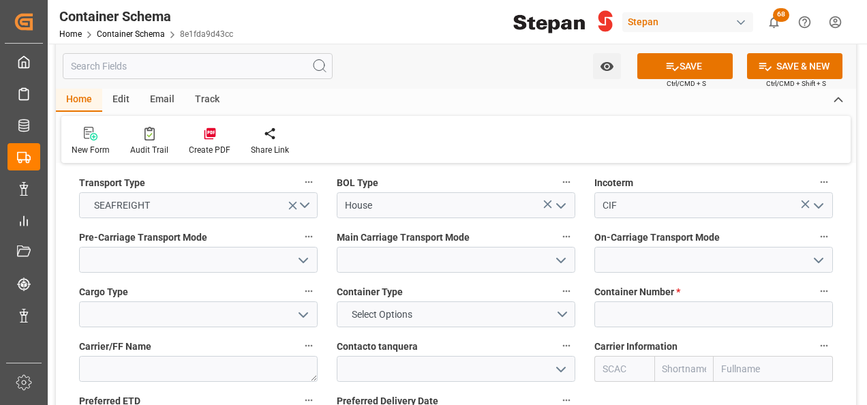
click at [304, 258] on polyline "open menu" at bounding box center [303, 260] width 8 height 4
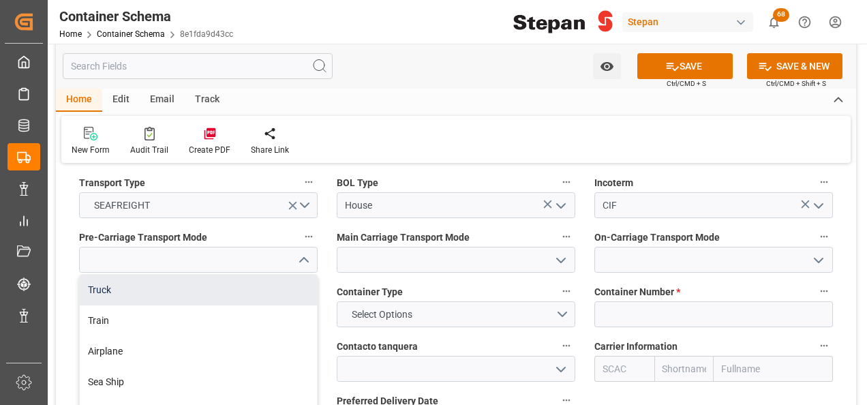
click at [108, 275] on div "Truck" at bounding box center [198, 290] width 237 height 31
type input "Truck"
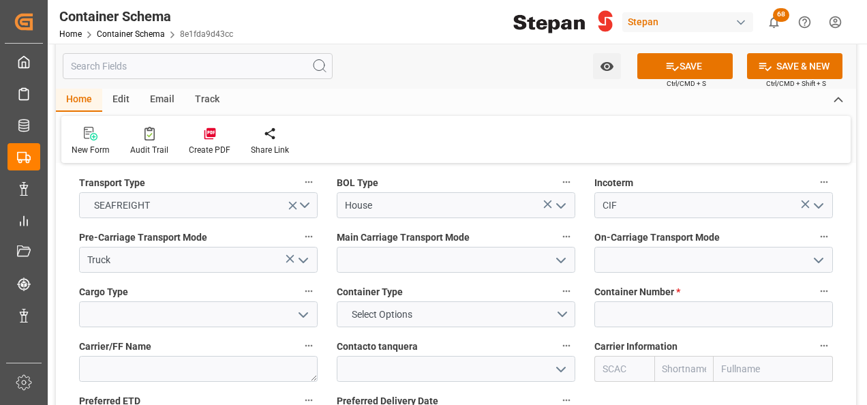
click at [562, 252] on icon "open menu" at bounding box center [561, 260] width 16 height 16
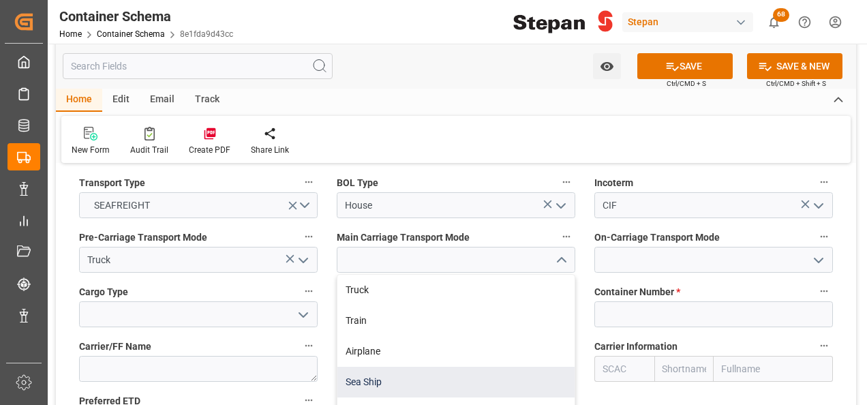
click at [363, 367] on div "Sea Ship" at bounding box center [455, 382] width 237 height 31
type input "Sea Ship"
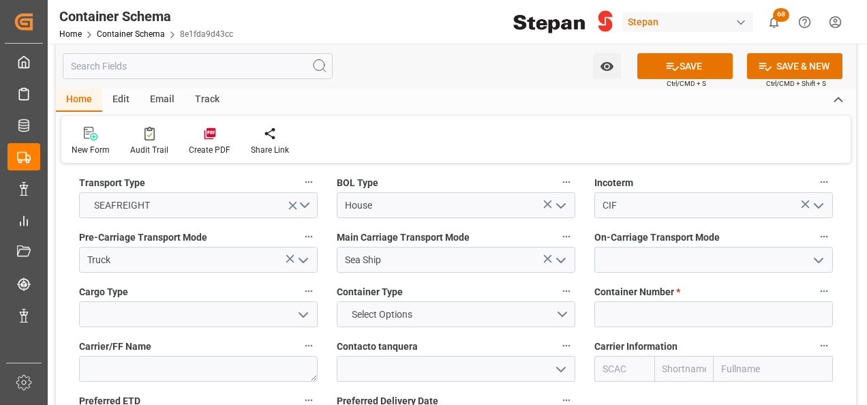
click at [819, 252] on icon "open menu" at bounding box center [819, 260] width 16 height 16
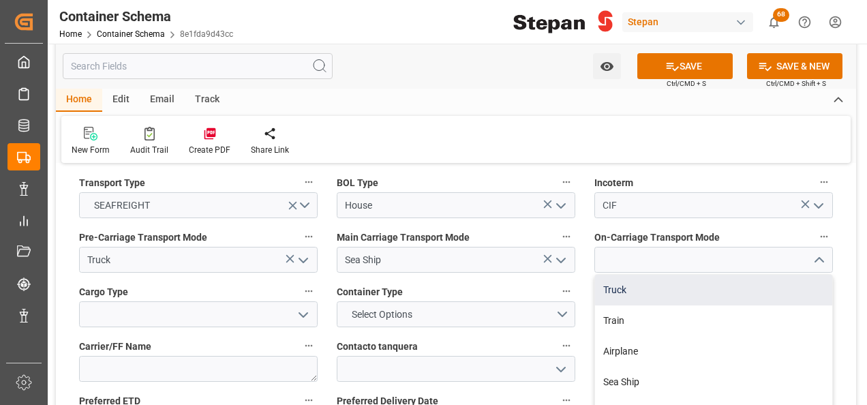
click at [611, 275] on div "Truck" at bounding box center [713, 290] width 237 height 31
type input "Truck"
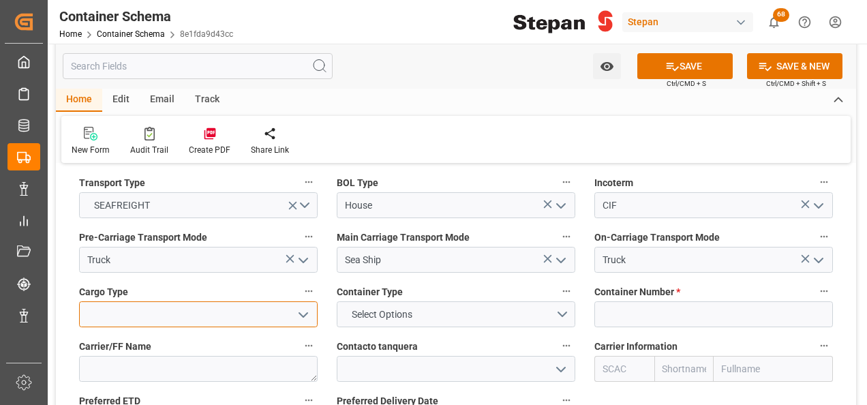
click at [289, 301] on input at bounding box center [198, 314] width 239 height 26
drag, startPoint x: 301, startPoint y: 292, endPoint x: 226, endPoint y: 293, distance: 75.0
click at [301, 307] on icon "open menu" at bounding box center [303, 315] width 16 height 16
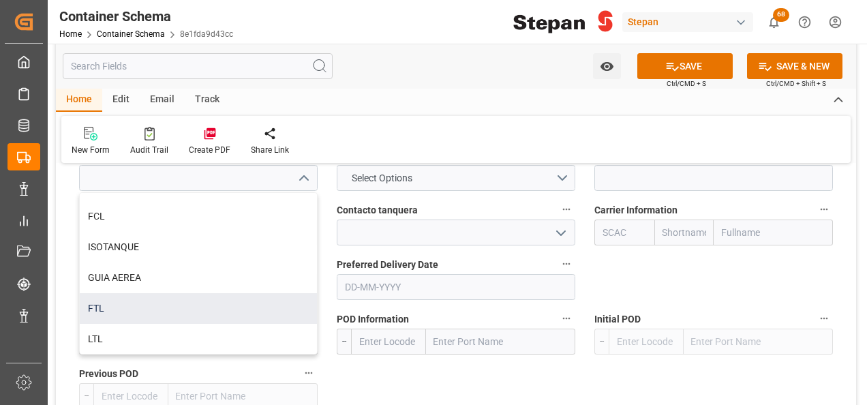
scroll to position [0, 0]
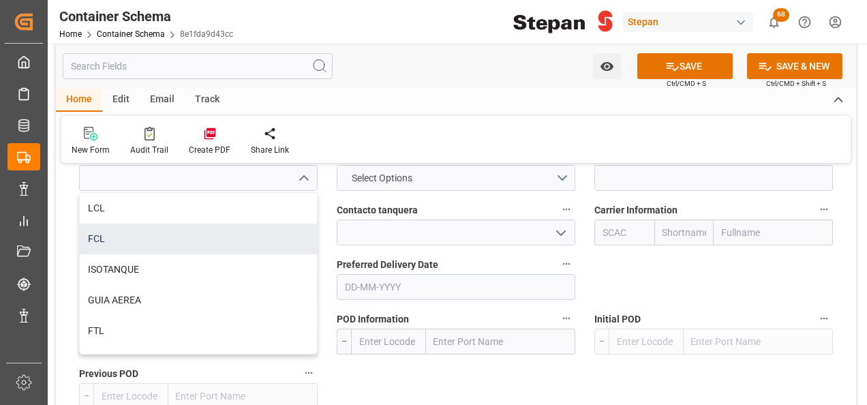
click at [110, 224] on div "FCL" at bounding box center [198, 239] width 237 height 31
type input "FCL"
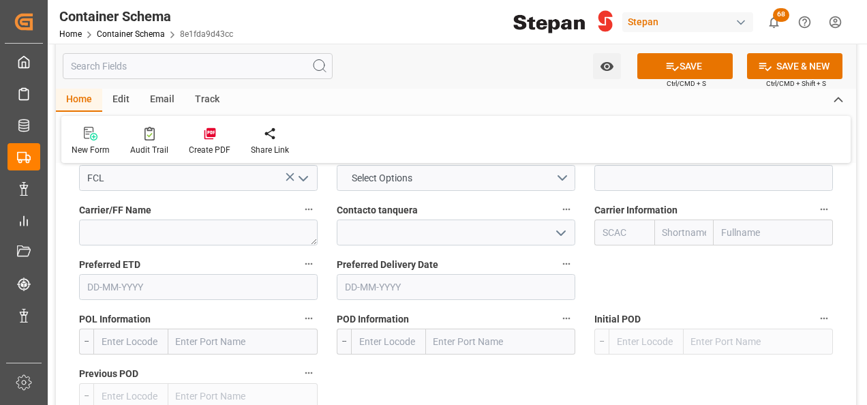
click at [555, 225] on icon "open menu" at bounding box center [561, 233] width 16 height 16
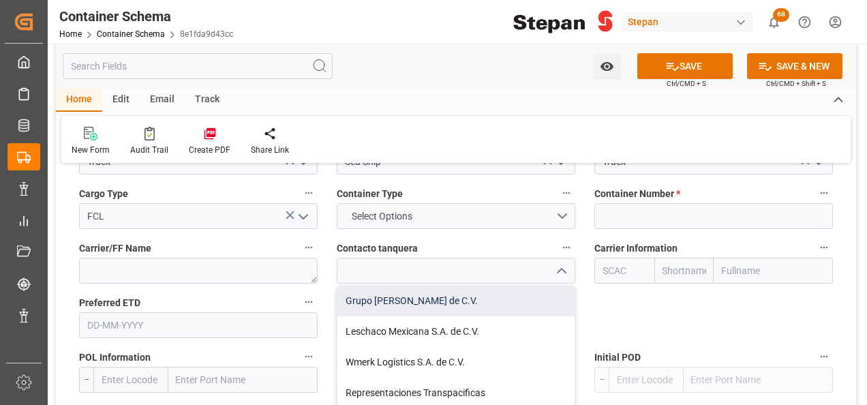
scroll to position [1773, 0]
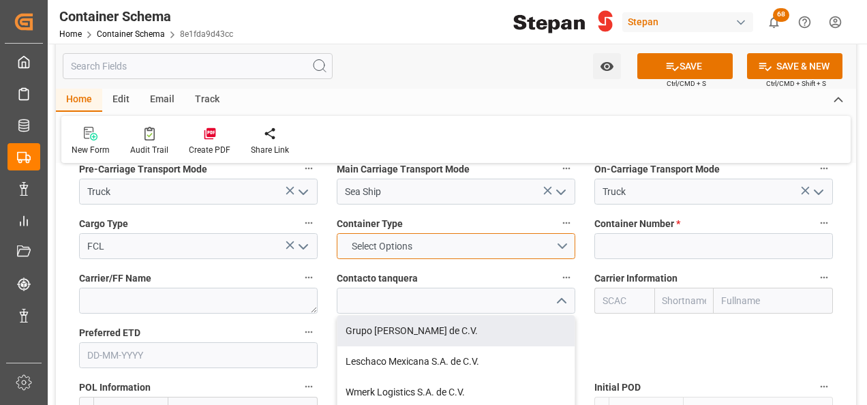
click at [554, 233] on button "Select Options" at bounding box center [456, 246] width 239 height 26
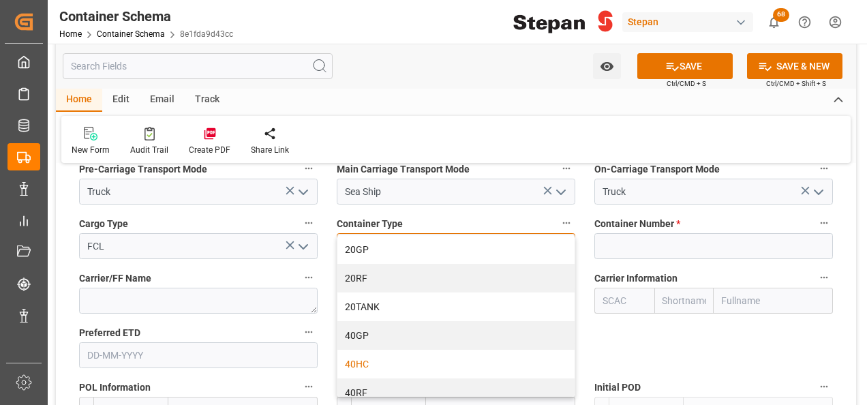
click at [360, 350] on div "40HC" at bounding box center [455, 364] width 237 height 29
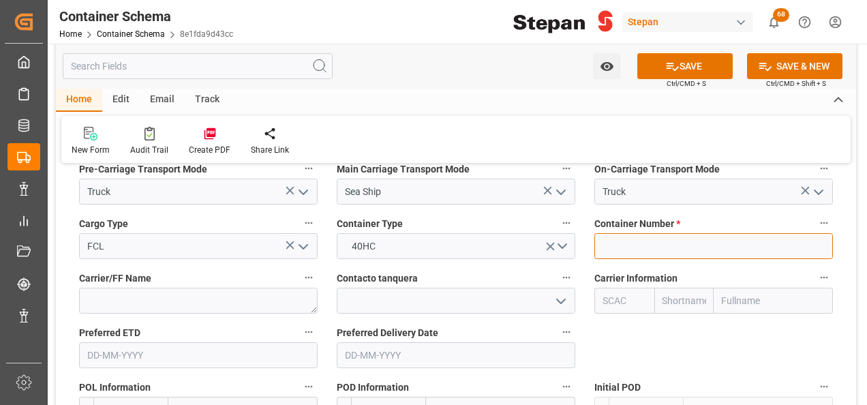
click at [629, 233] on input at bounding box center [714, 246] width 239 height 26
paste input "MRSU6823240"
type input "MRSU6823240"
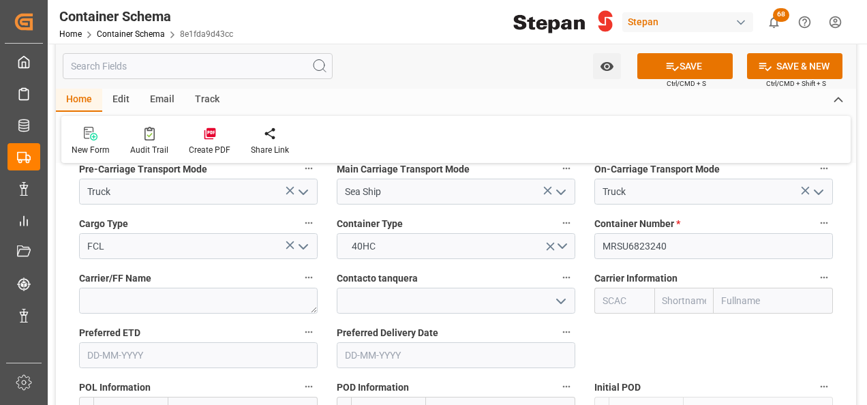
click at [738, 288] on input "text" at bounding box center [773, 301] width 119 height 26
type input "MAE"
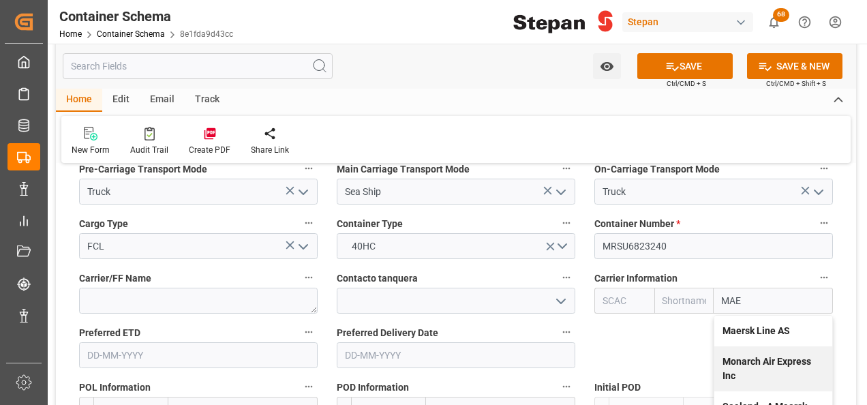
click at [720, 346] on div "Monarch Air Express Inc" at bounding box center [773, 368] width 118 height 45
type input "MAEI"
type input "Monarch Air Express"
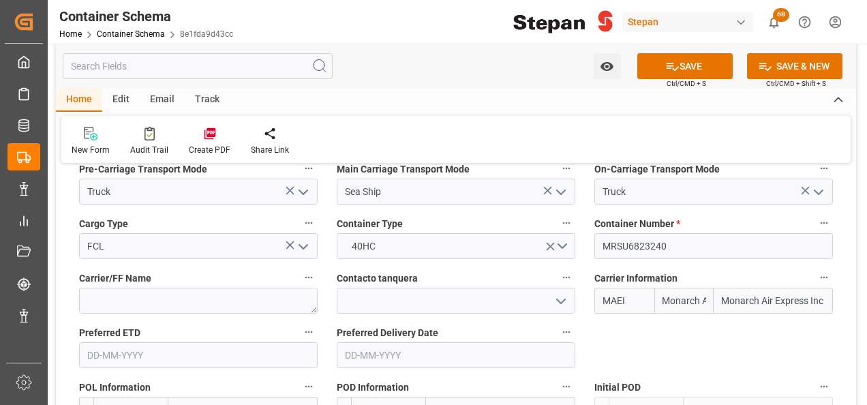
click at [732, 316] on div "References Collapse Logistic Coordinator Reference Number Logistic Coordinator …" at bounding box center [456, 258] width 800 height 3710
drag, startPoint x: 719, startPoint y: 271, endPoint x: 869, endPoint y: 272, distance: 150.7
click at [867, 272] on html "Created by potrace 1.15, written by Peter Selinger 2001-2017 Created by potrace…" at bounding box center [433, 202] width 867 height 405
type input "MAER"
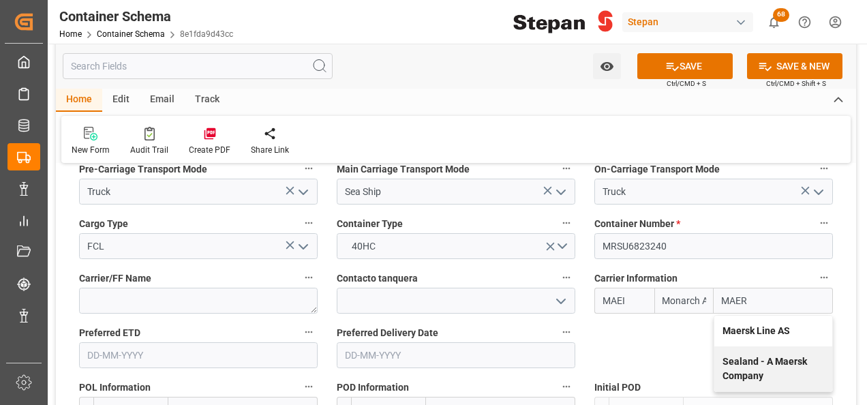
click at [740, 325] on b "Maersk Line AS" at bounding box center [756, 330] width 67 height 11
type input "MAEU"
type input "Maersk"
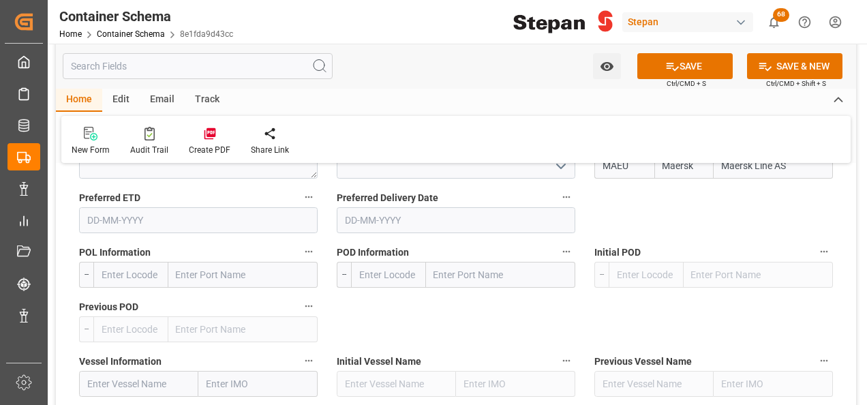
scroll to position [1909, 0]
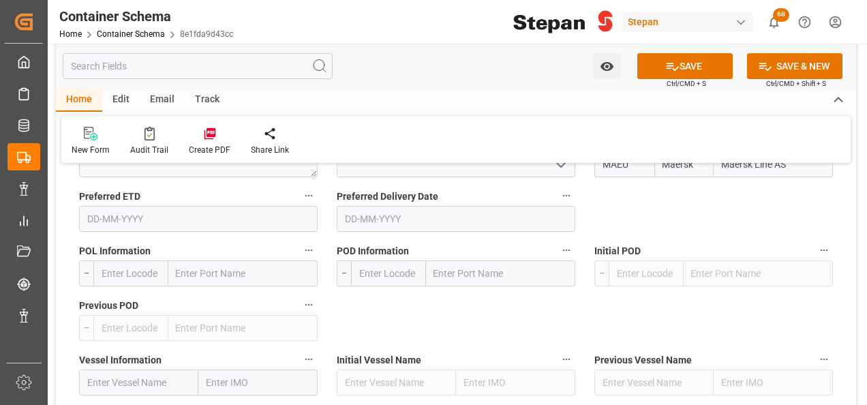
type input "Maersk Line AS"
click at [206, 260] on input "text" at bounding box center [242, 273] width 149 height 26
paste input "[GEOGRAPHIC_DATA]"
type input "[GEOGRAPHIC_DATA]"
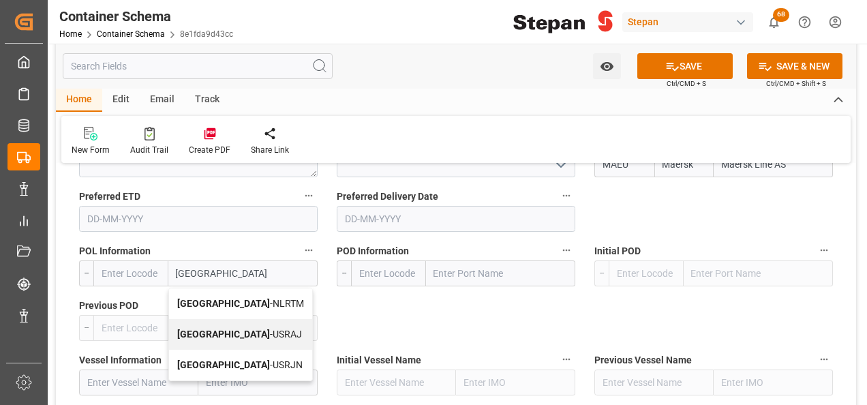
click at [237, 298] on span "Rotterdam - NLRTM" at bounding box center [240, 303] width 127 height 11
type input "NLRTM"
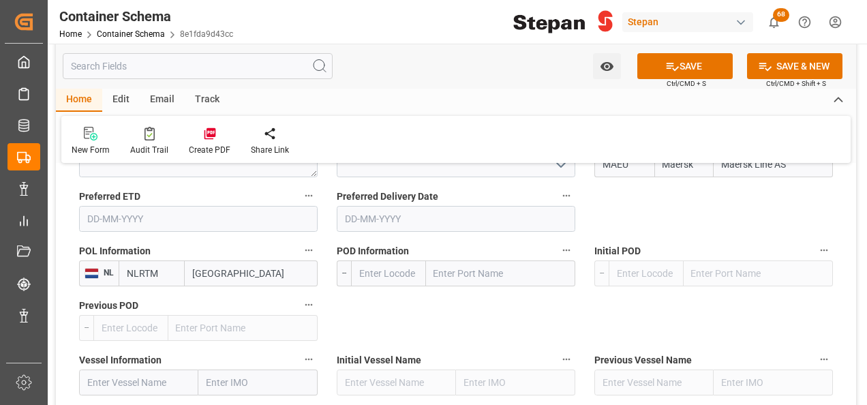
type input "[GEOGRAPHIC_DATA]"
click at [458, 260] on input "text" at bounding box center [500, 273] width 149 height 26
type input "VER"
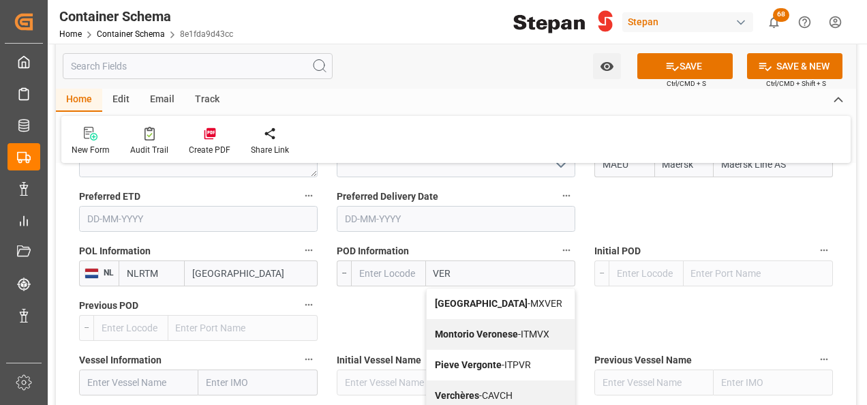
click at [477, 298] on span "Veracruz - MXVER" at bounding box center [498, 303] width 127 height 11
type input "MXVER"
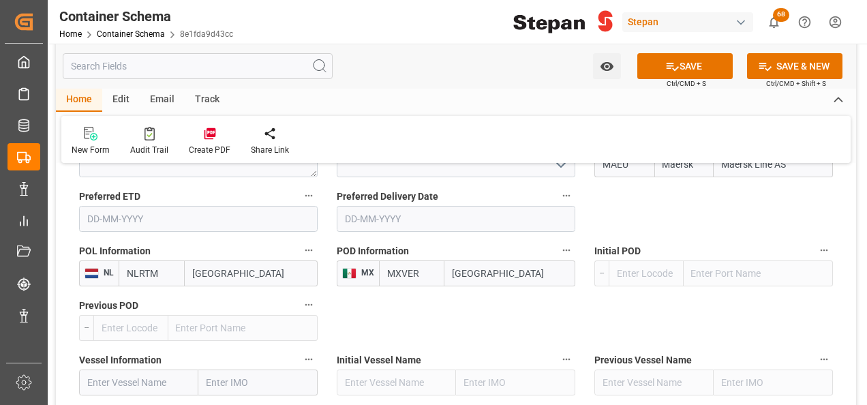
type input "[GEOGRAPHIC_DATA]"
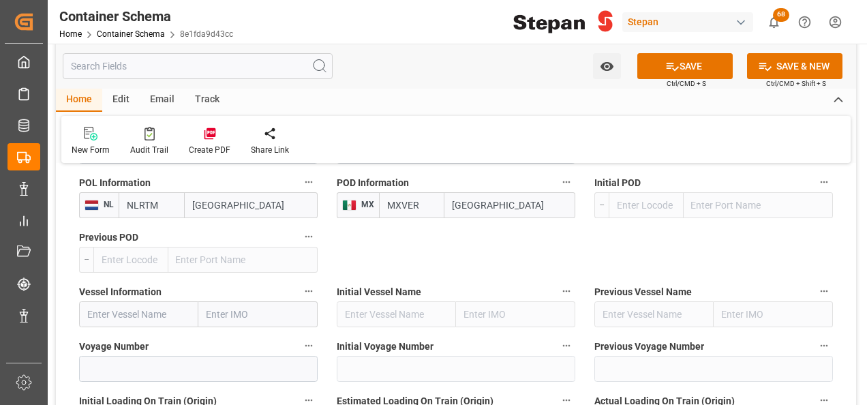
click at [127, 301] on input "text" at bounding box center [138, 314] width 119 height 26
paste input "SFL [US_STATE]"
type input "SFL [US_STATE]"
click at [147, 339] on span "SFL HAWAII - 9679555" at bounding box center [133, 351] width 91 height 25
type input "9679555"
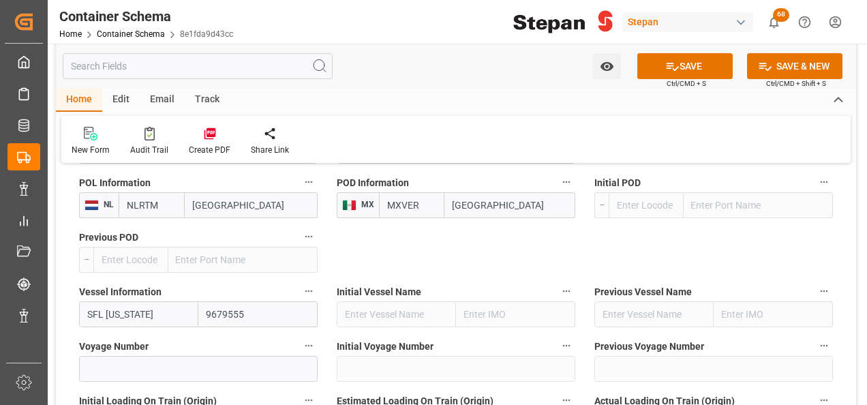
type input "SFL [US_STATE]"
click at [256, 356] on input at bounding box center [198, 369] width 239 height 26
paste input "534W"
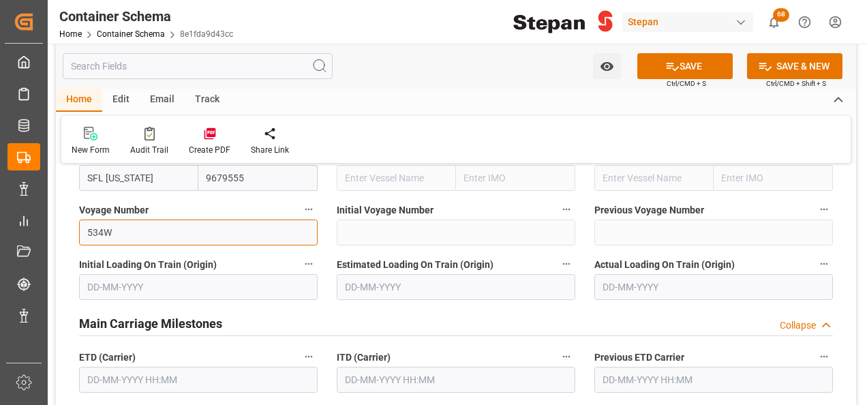
scroll to position [2182, 0]
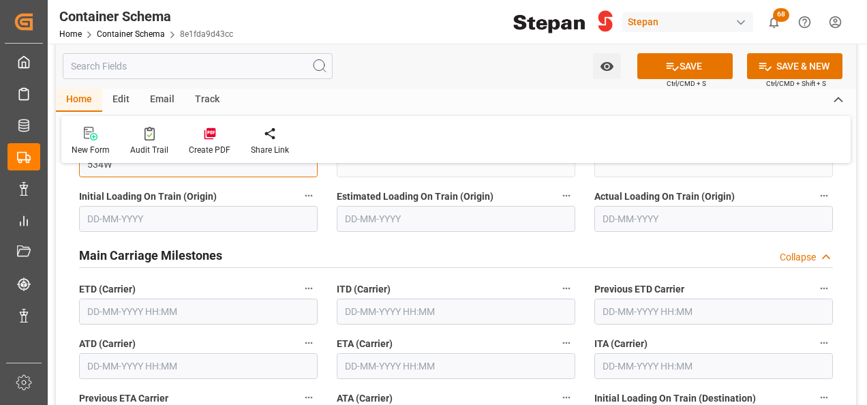
type input "534W"
click at [127, 299] on input "text" at bounding box center [198, 312] width 239 height 26
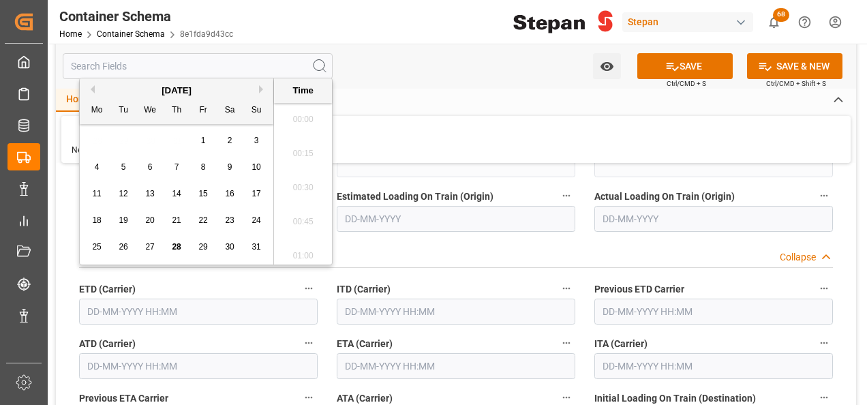
scroll to position [2356, 0]
click at [177, 243] on span "28" at bounding box center [176, 247] width 9 height 10
type input "[DATE] 00:00"
click at [108, 353] on input "text" at bounding box center [198, 366] width 239 height 26
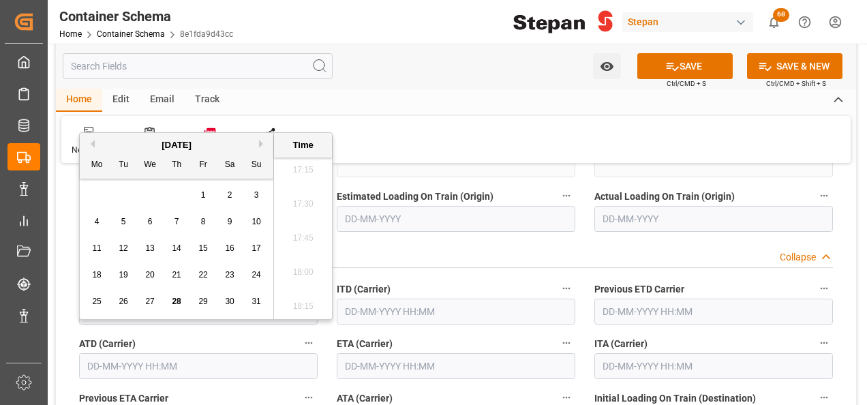
click at [173, 299] on span "28" at bounding box center [176, 302] width 9 height 10
type input "[DATE] 00:00"
click at [372, 353] on input "text" at bounding box center [456, 366] width 239 height 26
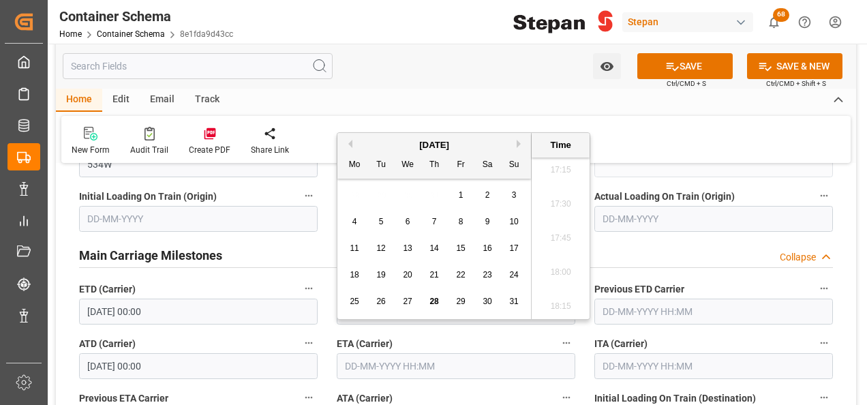
click at [459, 251] on span "15" at bounding box center [460, 248] width 9 height 10
click at [519, 140] on button "Next Month" at bounding box center [521, 144] width 8 height 8
click at [355, 248] on span "15" at bounding box center [354, 248] width 9 height 10
type input "[DATE] 00:00"
click at [503, 389] on label "ATA (Carrier)" at bounding box center [456, 398] width 239 height 19
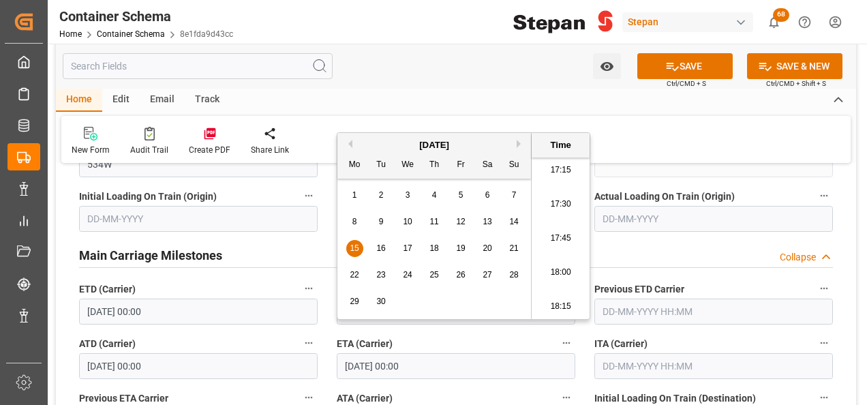
click at [558, 389] on button "ATA (Carrier)" at bounding box center [567, 398] width 18 height 18
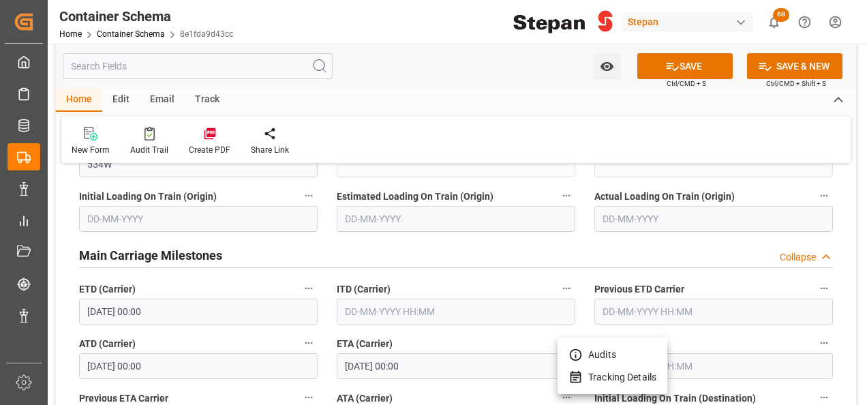
click at [691, 59] on div at bounding box center [433, 202] width 867 height 405
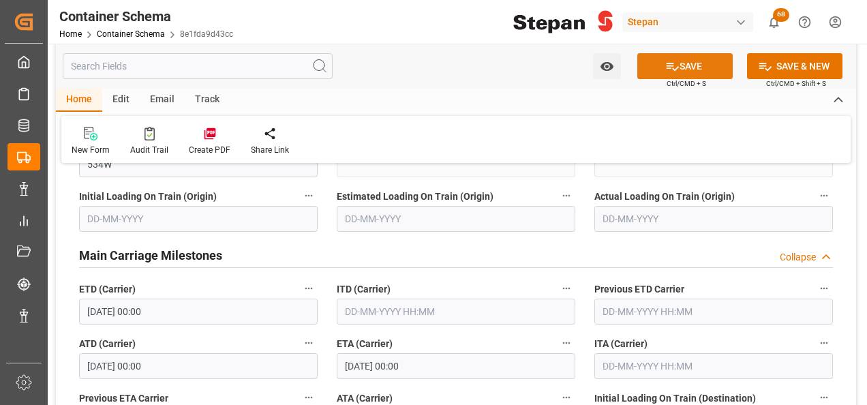
click at [688, 63] on button "SAVE" at bounding box center [684, 66] width 95 height 26
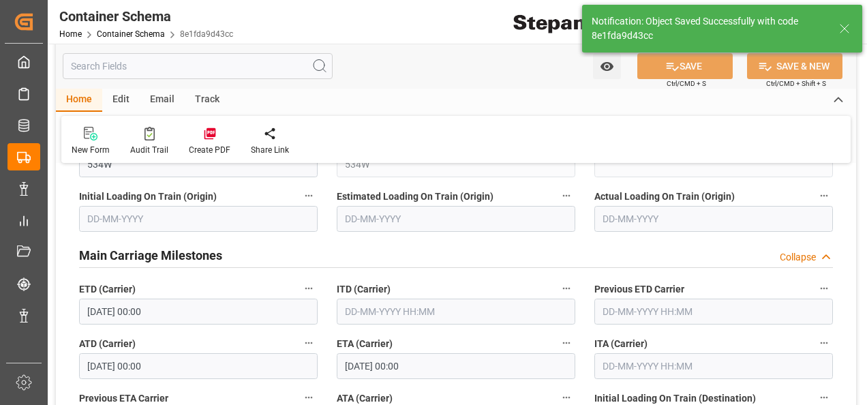
type textarea "Documents Sent"
type textarea "20 IBC"
type textarea "SCM1706025A6"
type input "MXVER"
type input "[GEOGRAPHIC_DATA]"
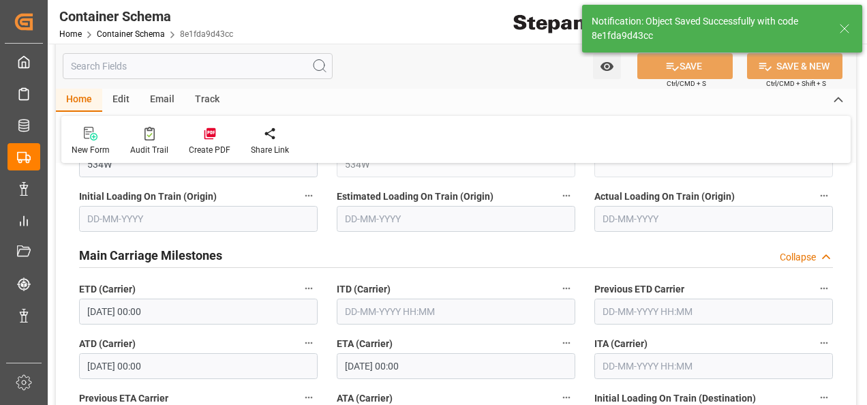
type input "SFL [US_STATE]"
type input "9679555"
type input "534W"
type textarea "pod"
type input "0"
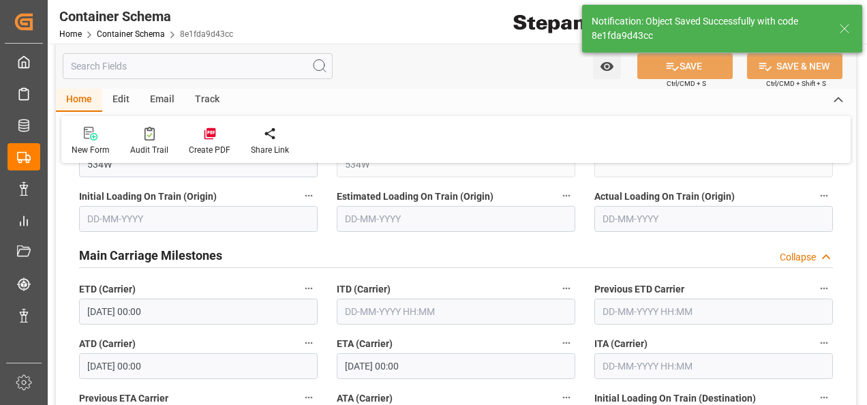
type input "[DATE] 00:00"
type input "[DATE]"
type input "[DATE] 23:56"
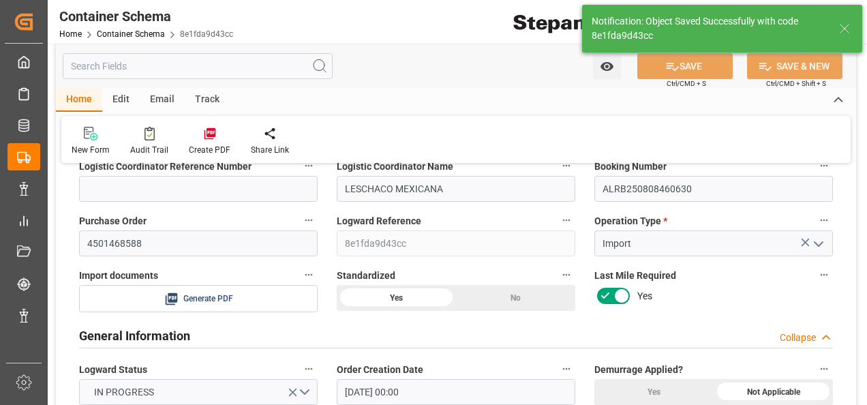
scroll to position [0, 0]
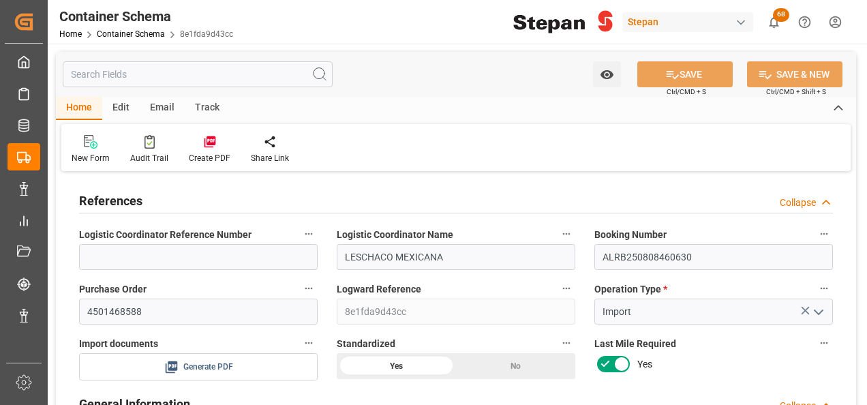
click at [220, 363] on span "Generate PDF" at bounding box center [208, 367] width 50 height 17
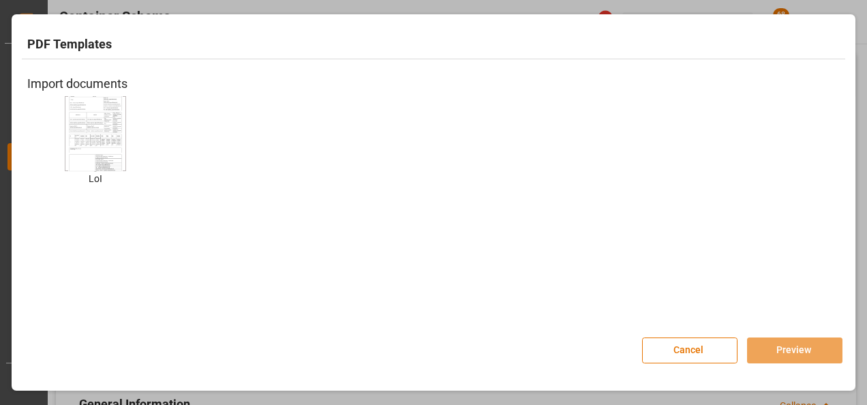
click at [87, 132] on img at bounding box center [95, 133] width 55 height 77
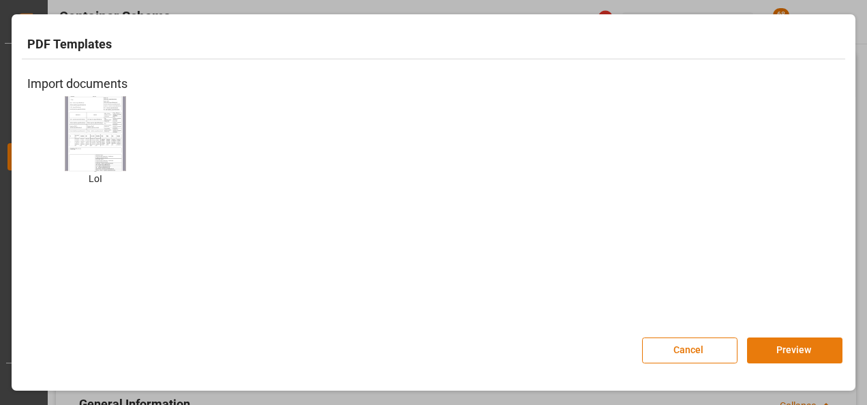
click at [793, 350] on button "Preview" at bounding box center [794, 350] width 95 height 26
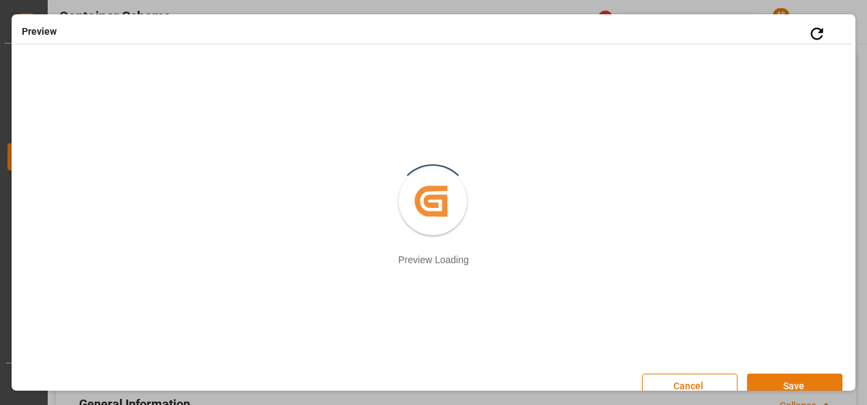
click at [759, 379] on button "Save" at bounding box center [794, 387] width 95 height 26
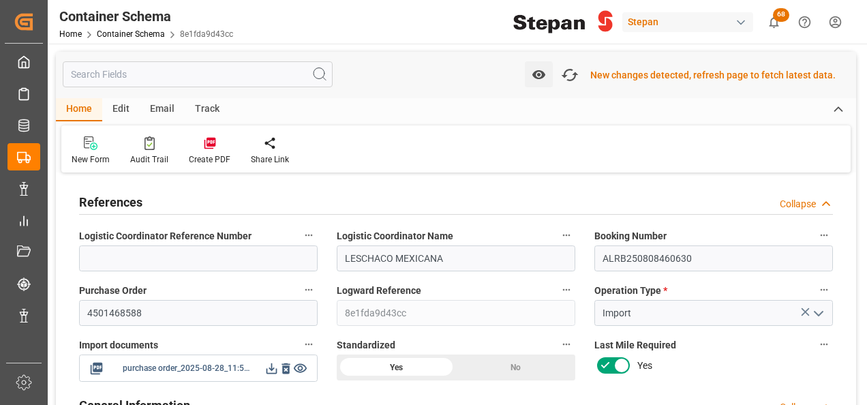
click at [274, 363] on icon at bounding box center [272, 368] width 14 height 14
click at [580, 76] on icon "button" at bounding box center [570, 75] width 22 height 22
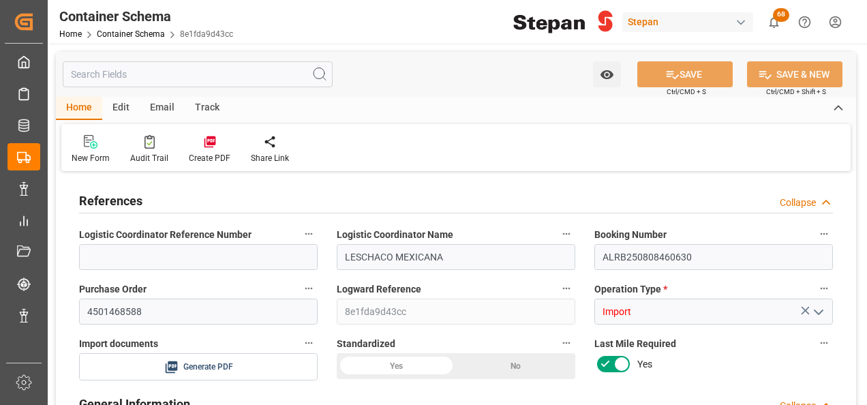
type input "0"
type input "1"
type input "20"
type input "20000"
type input "20460"
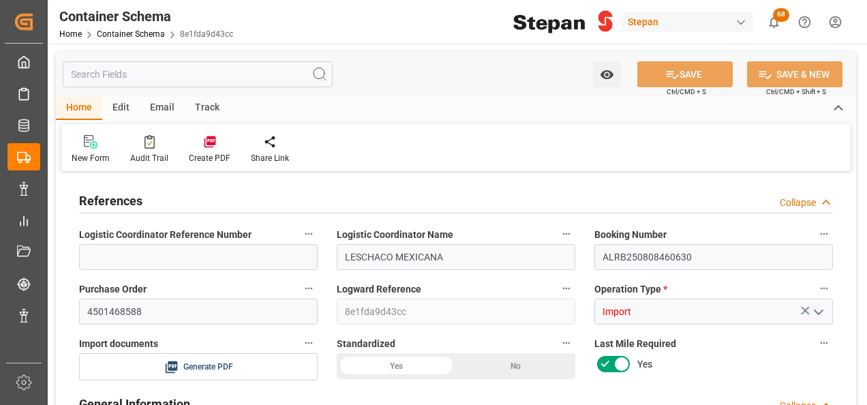
type input "12"
type input "0"
type input "Maersk"
type input "Maersk Line AS"
type input "NLRTM"
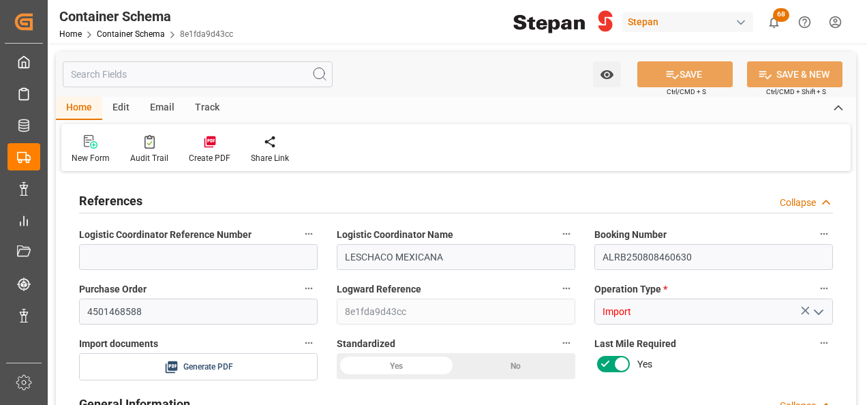
type input "MXVER"
type input "9679555"
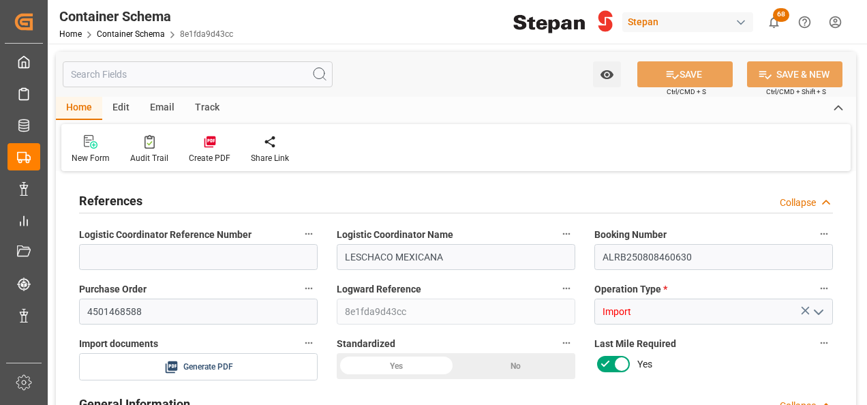
type input "9679555"
type input "0"
type input "[DATE] 00:00"
type input "[DATE]"
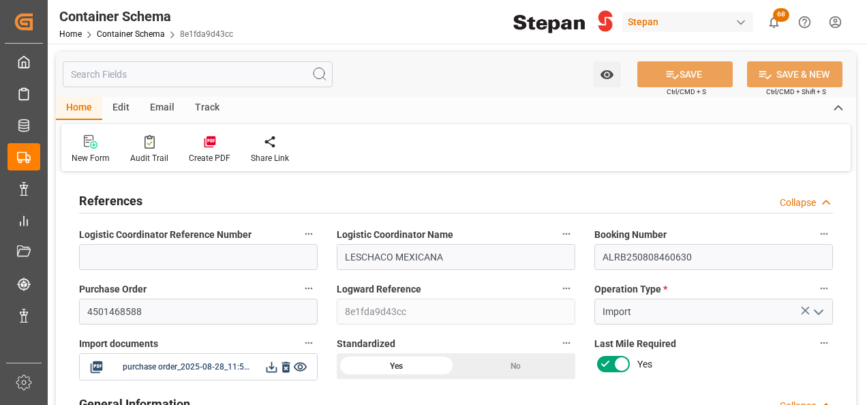
type input "[DATE] 00:00"
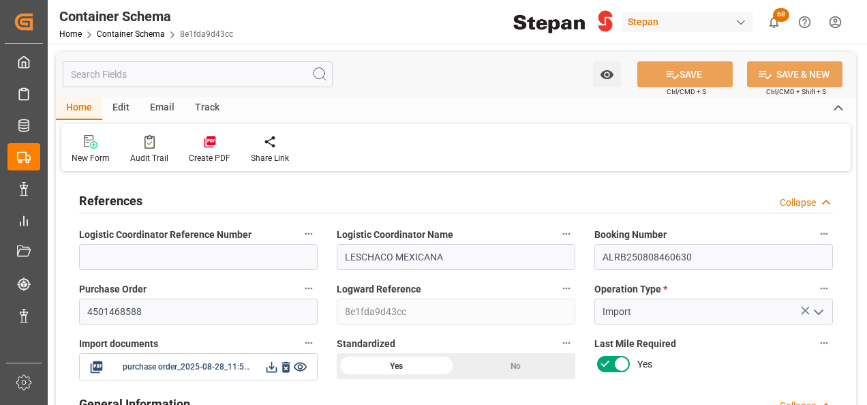
type input "[DATE] 00:00"
type input "[DATE]"
type input "[DATE] 23:56"
type input "[DATE] 23:51"
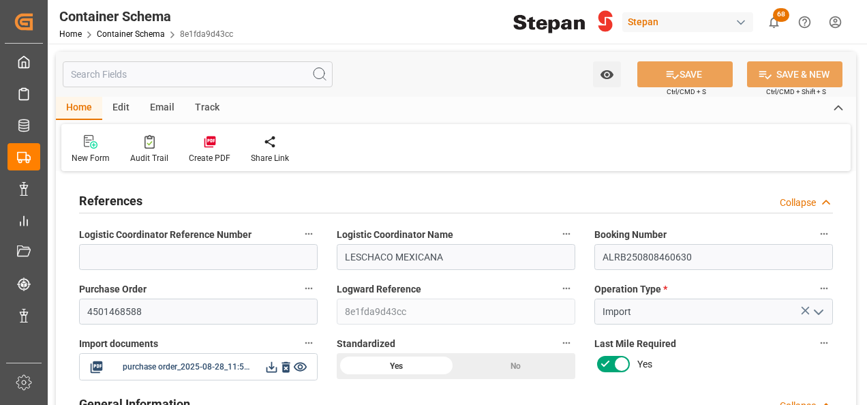
type input "[DATE]"
